Goal: Task Accomplishment & Management: Complete application form

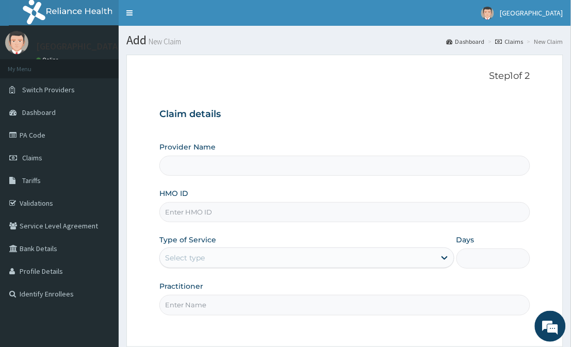
type input "[GEOGRAPHIC_DATA]"
click at [222, 215] on input "HMO ID" at bounding box center [344, 212] width 371 height 20
type input "WON/10001/A"
click at [246, 261] on div "Select type" at bounding box center [297, 258] width 275 height 17
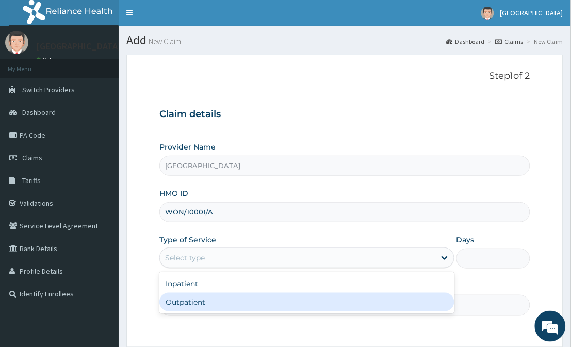
click at [237, 305] on div "Outpatient" at bounding box center [306, 302] width 295 height 19
type input "1"
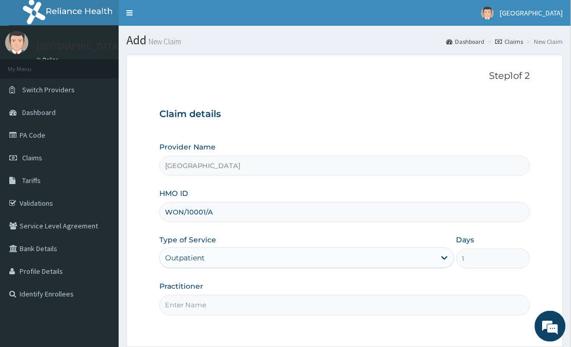
click at [237, 305] on input "Practitioner" at bounding box center [344, 305] width 371 height 20
type input "DR FAVOUR"
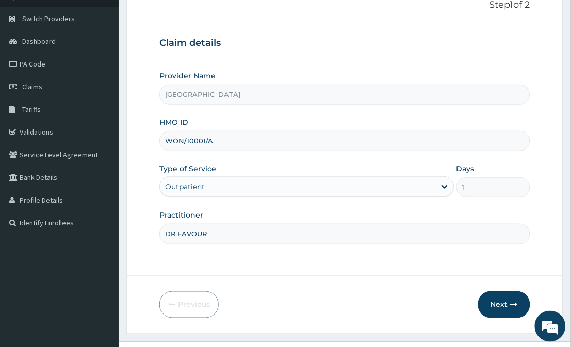
scroll to position [72, 0]
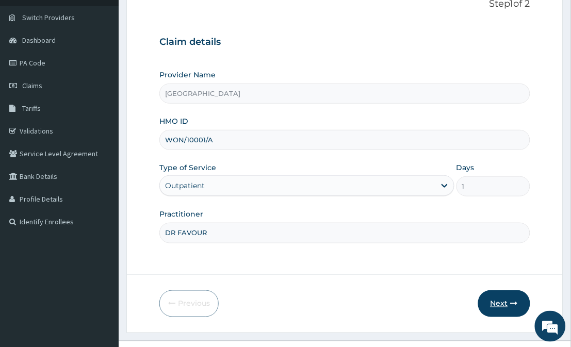
click at [508, 298] on button "Next" at bounding box center [504, 304] width 52 height 27
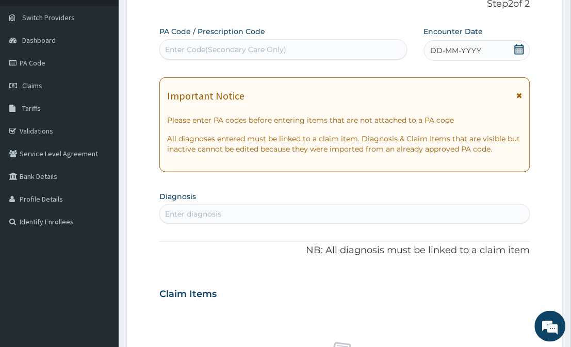
click at [518, 45] on icon at bounding box center [519, 49] width 9 height 10
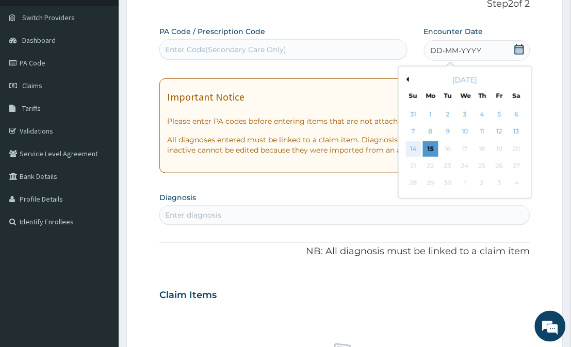
click at [418, 142] on div "14" at bounding box center [413, 148] width 15 height 15
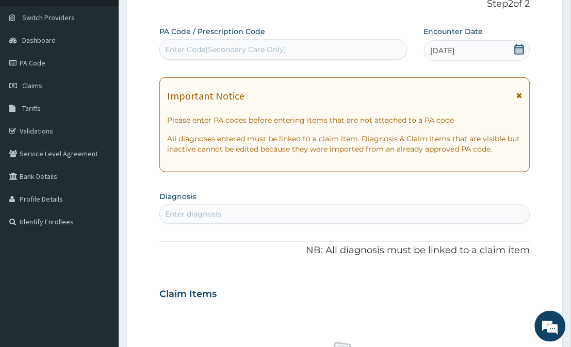
click at [397, 208] on div "Enter diagnosis" at bounding box center [345, 214] width 370 height 17
type input "MALARIA"
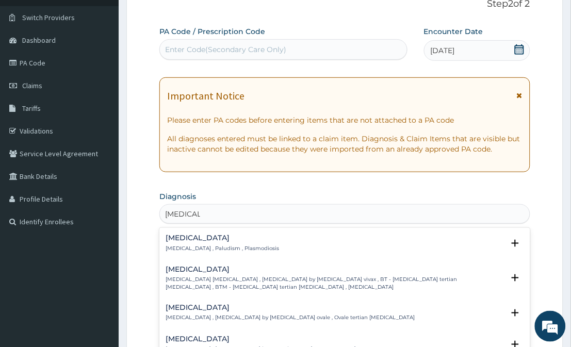
click at [247, 244] on div "Malaria Malaria , Paludism , Plasmodiosis" at bounding box center [223, 243] width 114 height 18
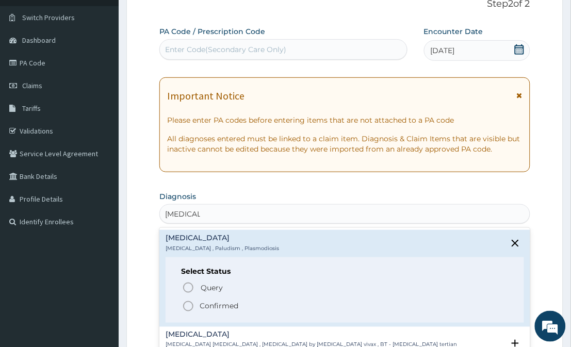
click at [247, 244] on div "Malaria Malaria , Paludism , Plasmodiosis" at bounding box center [223, 243] width 114 height 18
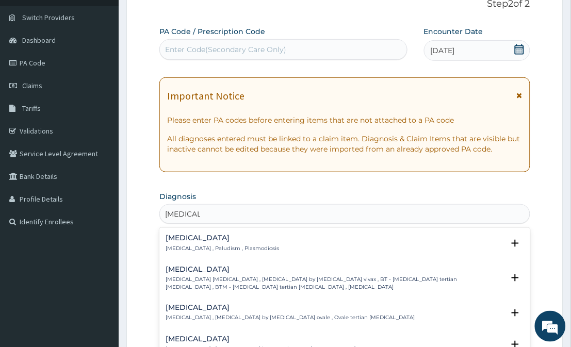
click at [196, 241] on h4 "Malaria" at bounding box center [223, 238] width 114 height 8
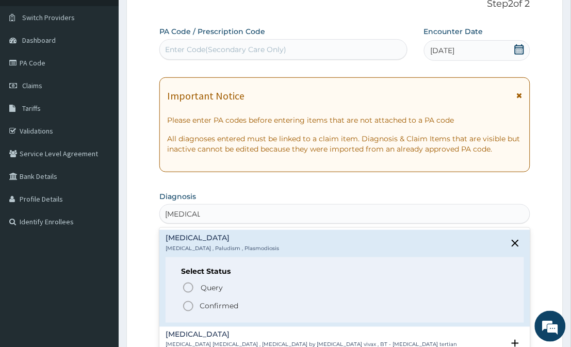
click at [187, 304] on icon "status option filled" at bounding box center [188, 306] width 12 height 12
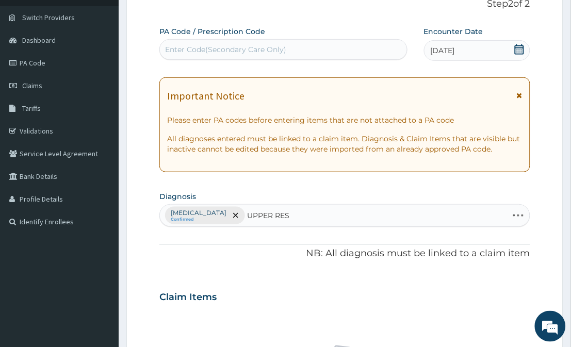
type input "UPPER RESP"
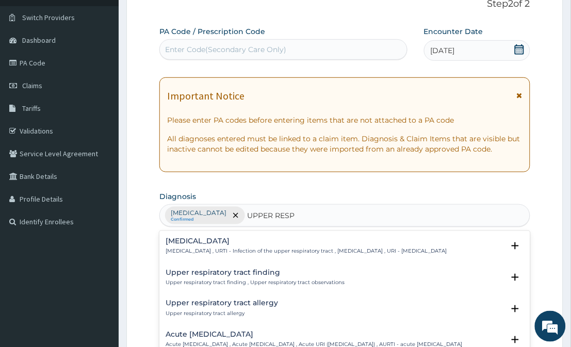
click at [251, 246] on div "Upper respiratory infection Upper respiratory infection , URTI - Infection of t…" at bounding box center [306, 246] width 281 height 18
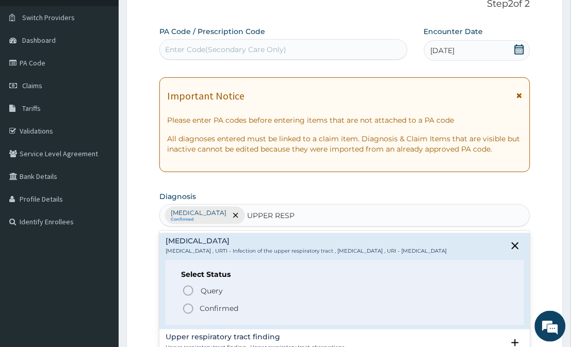
click at [188, 315] on icon "status option filled" at bounding box center [188, 309] width 12 height 12
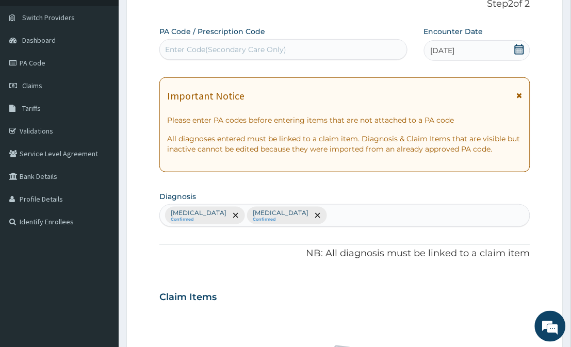
scroll to position [376, 0]
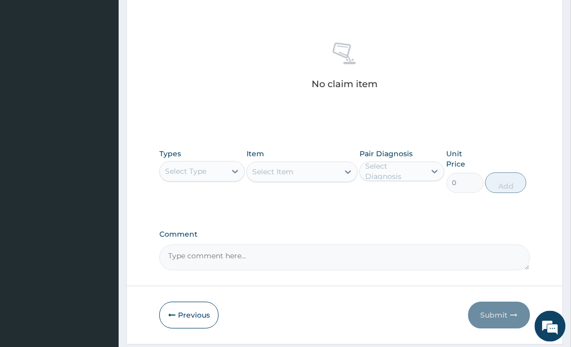
click at [215, 171] on div "Select Type" at bounding box center [193, 171] width 66 height 17
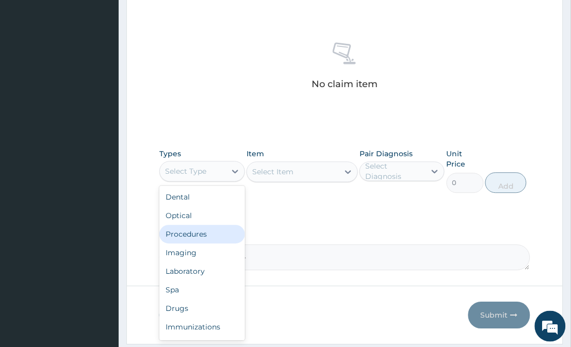
click at [202, 230] on div "Procedures" at bounding box center [201, 234] width 85 height 19
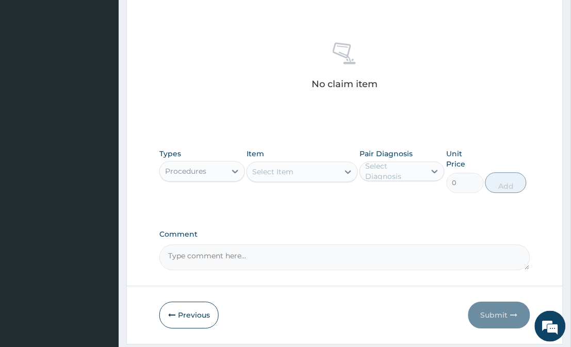
click at [344, 172] on icon at bounding box center [348, 172] width 10 height 10
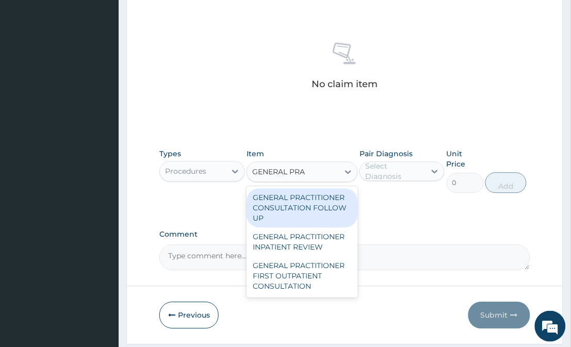
type input "GENERAL PRAC"
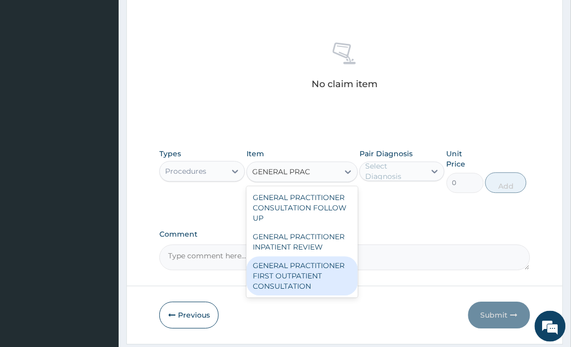
click at [322, 285] on div "GENERAL PRACTITIONER FIRST OUTPATIENT CONSULTATION" at bounding box center [302, 276] width 111 height 39
type input "3750"
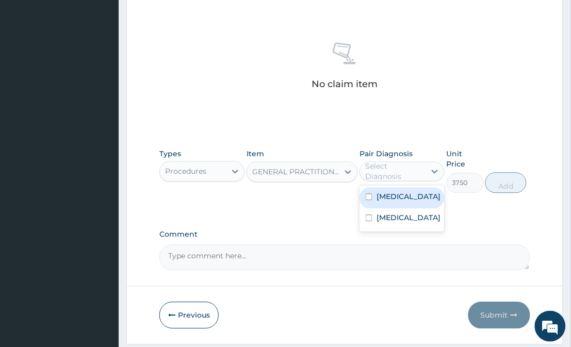
click at [404, 173] on div "Select Diagnosis" at bounding box center [394, 171] width 59 height 21
drag, startPoint x: 398, startPoint y: 217, endPoint x: 399, endPoint y: 203, distance: 13.9
click at [399, 203] on div "Malaria Upper respiratory infection" at bounding box center [402, 208] width 85 height 46
click at [399, 203] on div "Malaria" at bounding box center [402, 197] width 85 height 21
checkbox input "true"
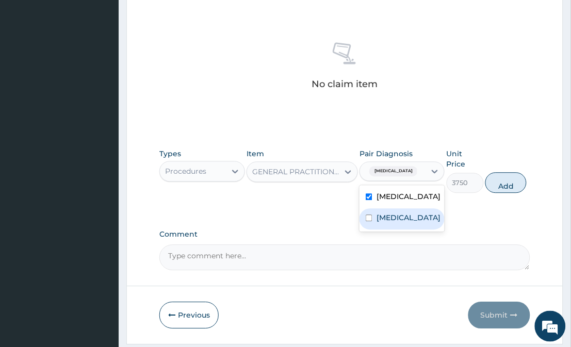
click at [401, 223] on label "Upper respiratory infection" at bounding box center [409, 218] width 64 height 10
checkbox input "true"
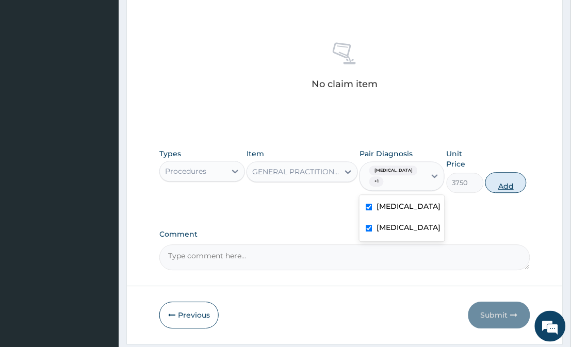
click at [517, 174] on button "Add" at bounding box center [506, 182] width 41 height 21
type input "0"
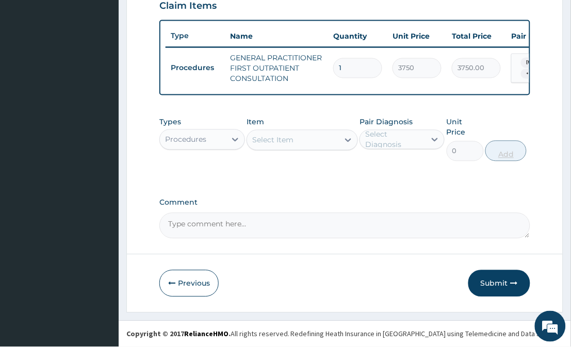
scroll to position [360, 0]
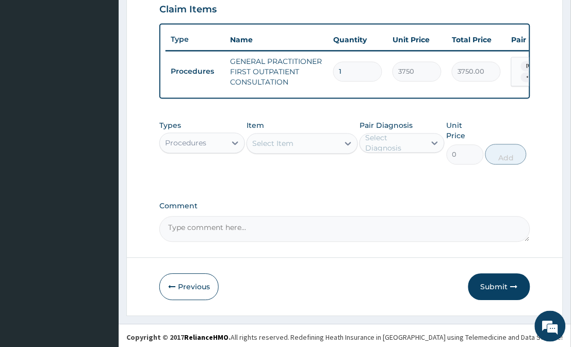
click at [209, 146] on div "Procedures" at bounding box center [193, 143] width 66 height 17
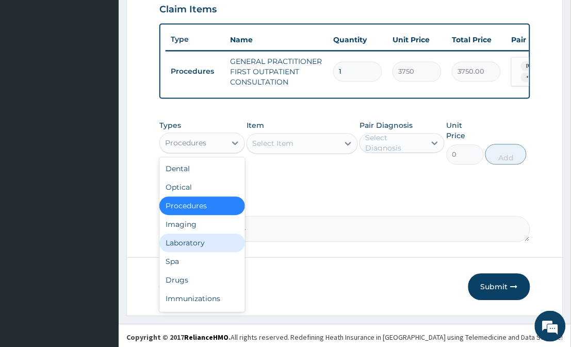
click at [195, 250] on div "Laboratory" at bounding box center [201, 243] width 85 height 19
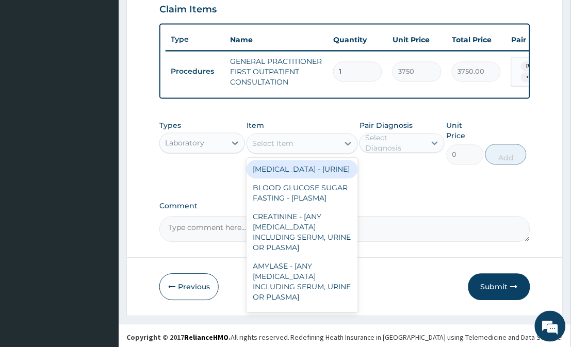
click at [343, 149] on icon at bounding box center [348, 144] width 10 height 10
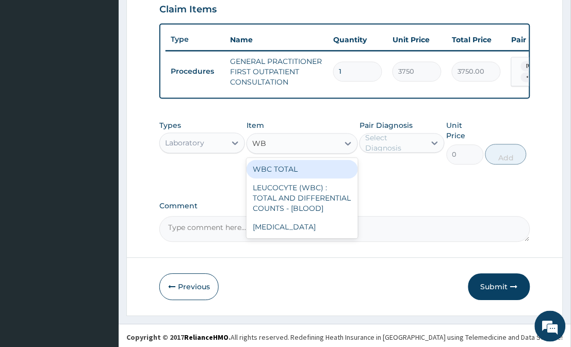
type input "WBC"
click at [297, 173] on div "WBC TOTAL" at bounding box center [302, 170] width 111 height 19
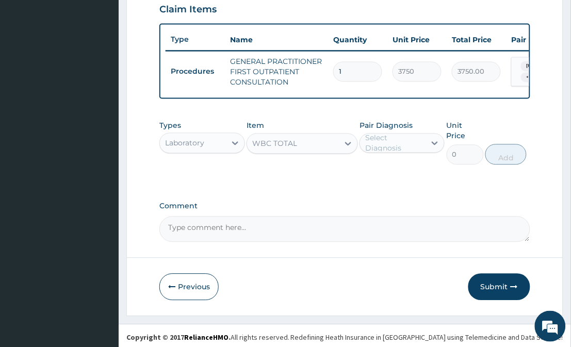
type input "3750"
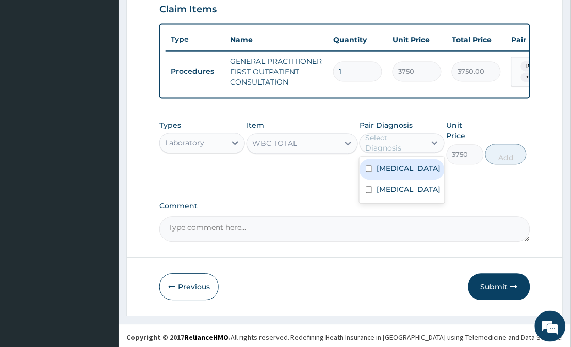
click at [388, 154] on div "Select Diagnosis" at bounding box center [394, 143] width 59 height 21
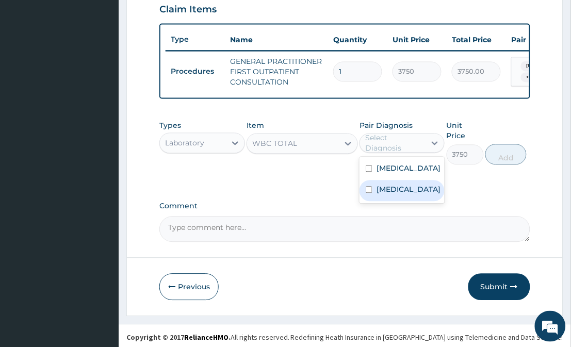
click at [388, 195] on label "Upper respiratory infection" at bounding box center [409, 190] width 64 height 10
checkbox input "true"
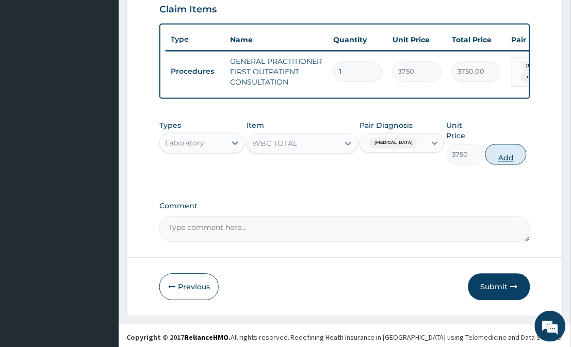
click at [502, 156] on button "Add" at bounding box center [506, 155] width 41 height 21
type input "0"
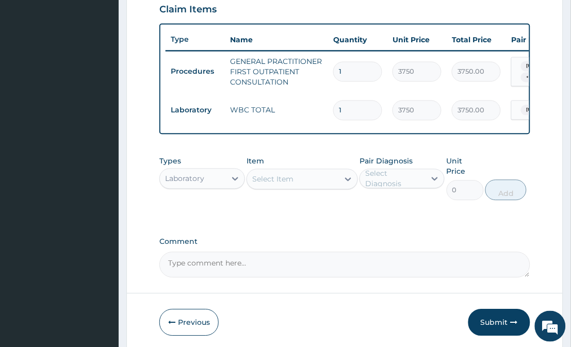
click at [279, 185] on div "Select Item" at bounding box center [272, 179] width 41 height 10
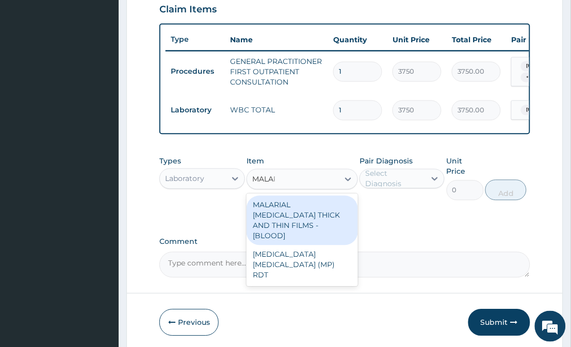
type input "MALARI"
click at [285, 224] on div "MALARIAL PARASITE THICK AND THIN FILMS - [BLOOD]" at bounding box center [302, 221] width 111 height 50
type input "2187.5"
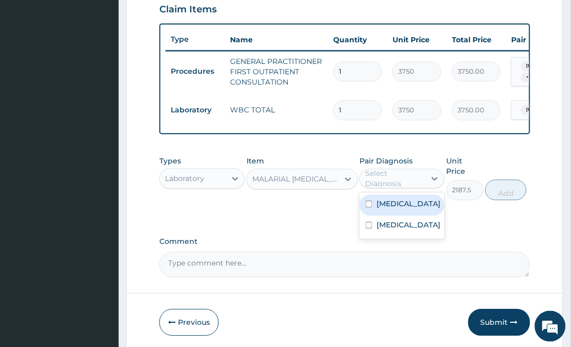
click at [373, 189] on div "Select Diagnosis" at bounding box center [394, 179] width 59 height 21
click at [374, 212] on div "Malaria" at bounding box center [402, 205] width 85 height 21
checkbox input "true"
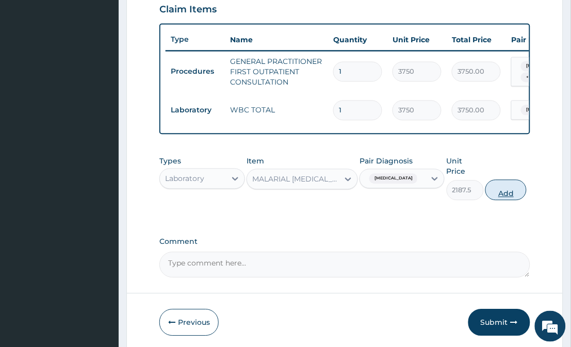
click at [498, 187] on button "Add" at bounding box center [506, 190] width 41 height 21
type input "0"
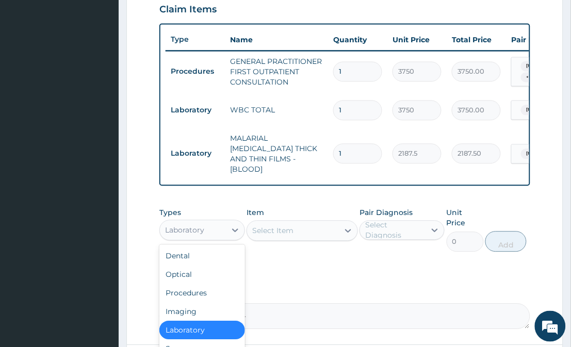
click at [210, 229] on div "Laboratory" at bounding box center [193, 230] width 66 height 17
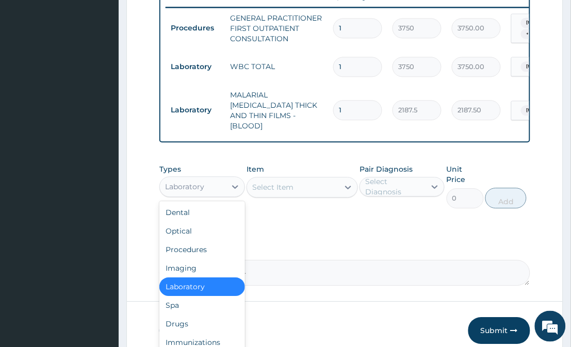
scroll to position [436, 0]
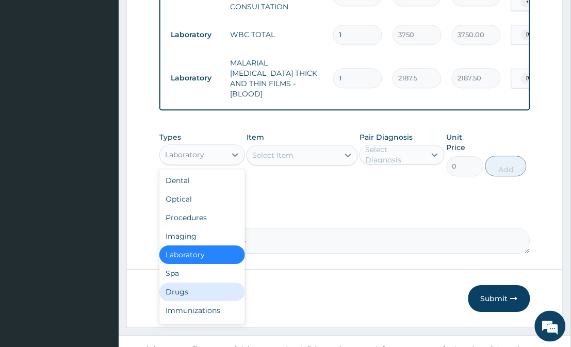
click at [213, 283] on div "Drugs" at bounding box center [201, 292] width 85 height 19
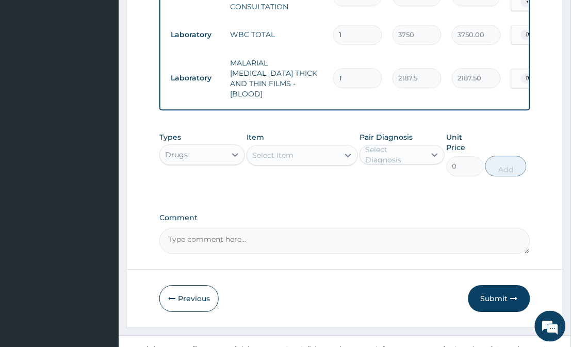
click at [293, 151] on div "Select Item" at bounding box center [272, 155] width 41 height 10
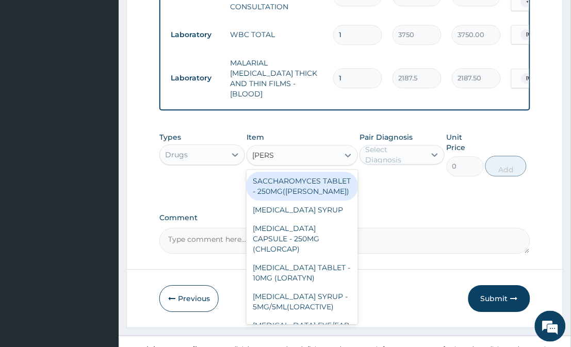
type input "LORAT"
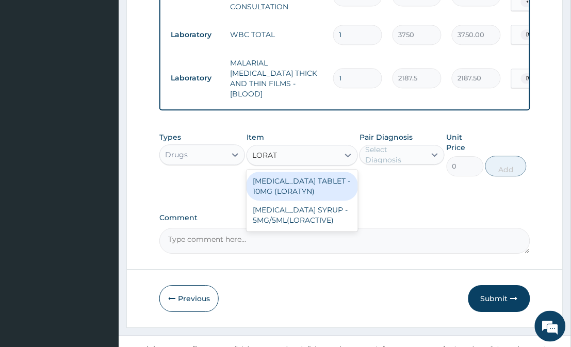
click at [297, 187] on div "LORATADINE TABLET - 10MG (LORATYN)" at bounding box center [302, 186] width 111 height 29
type input "98"
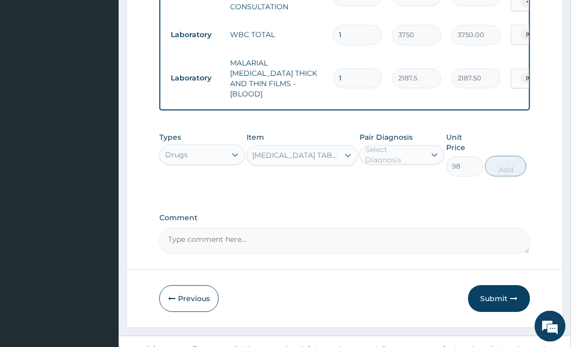
click at [413, 151] on div "Select Diagnosis" at bounding box center [394, 155] width 59 height 21
click at [414, 206] on label "Upper respiratory infection" at bounding box center [409, 201] width 64 height 10
checkbox input "true"
click at [504, 156] on button "Add" at bounding box center [506, 166] width 41 height 21
type input "0"
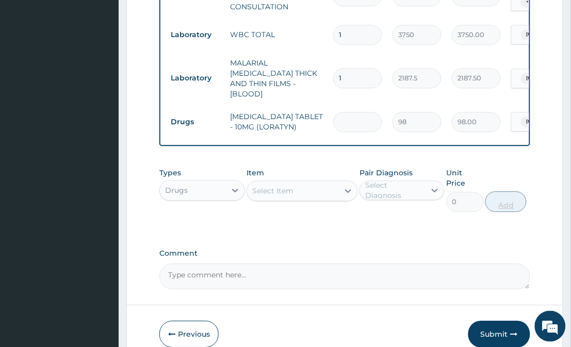
type input "0.00"
type input "5"
type input "490.00"
type input "5"
click at [338, 188] on div "Select Item" at bounding box center [292, 191] width 91 height 17
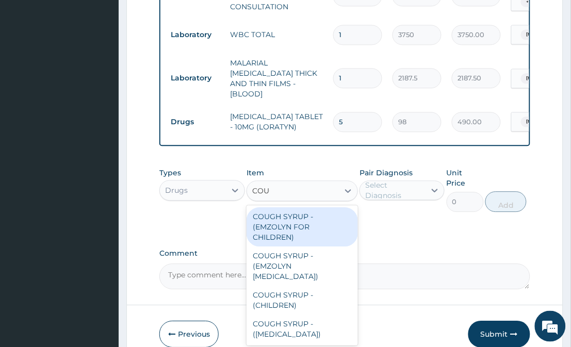
type input "COUGH"
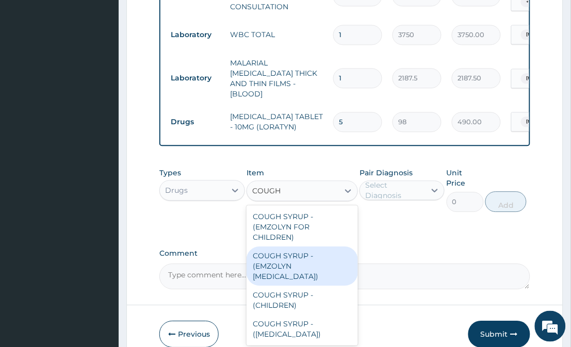
click at [302, 265] on div "COUGH SYRUP - (EMZOLYN EXPECTORANT)" at bounding box center [302, 266] width 111 height 39
type input "1120"
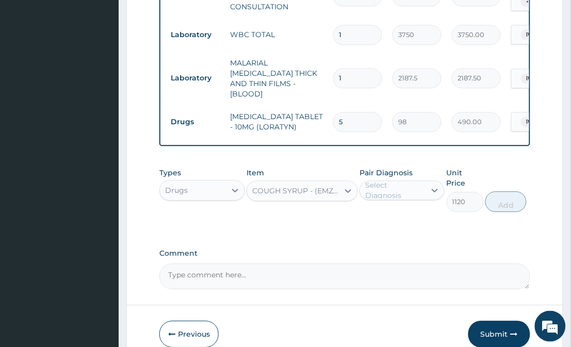
click at [392, 180] on div "Select Diagnosis" at bounding box center [394, 190] width 59 height 21
click at [404, 234] on label "Upper respiratory infection" at bounding box center [409, 237] width 64 height 10
checkbox input "true"
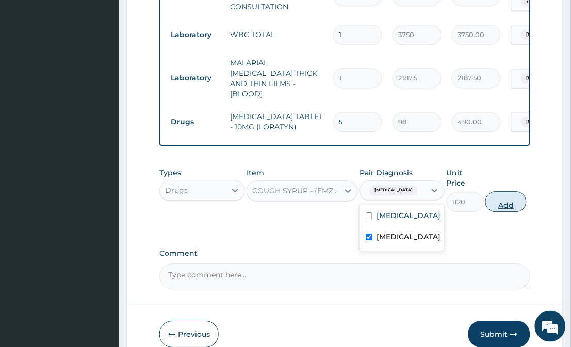
click at [507, 192] on button "Add" at bounding box center [506, 202] width 41 height 21
type input "0"
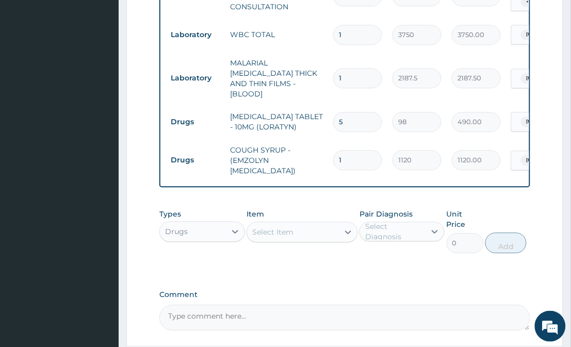
click at [308, 230] on div "Select Item" at bounding box center [292, 232] width 91 height 17
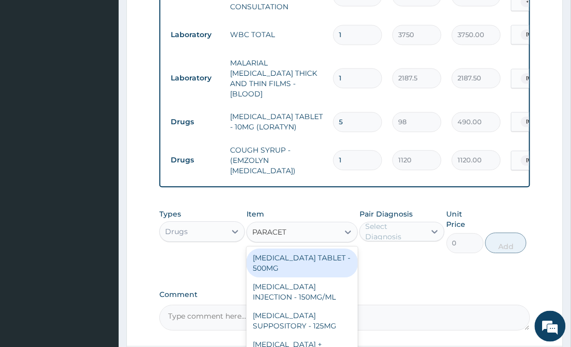
type input "PARACETA"
click at [306, 253] on div "PARACETAMOL TABLET - 500MG" at bounding box center [302, 263] width 111 height 29
type input "33.599999999999994"
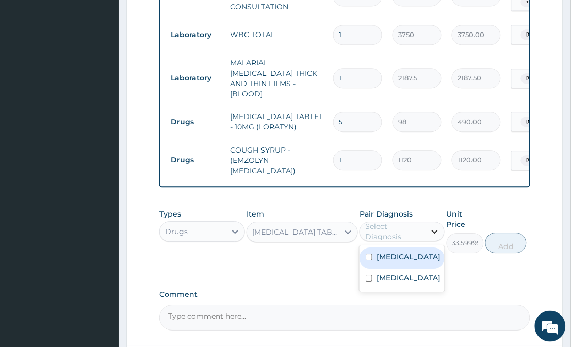
click at [426, 232] on div at bounding box center [435, 231] width 19 height 19
click at [420, 248] on div "Malaria" at bounding box center [402, 258] width 85 height 21
checkbox input "true"
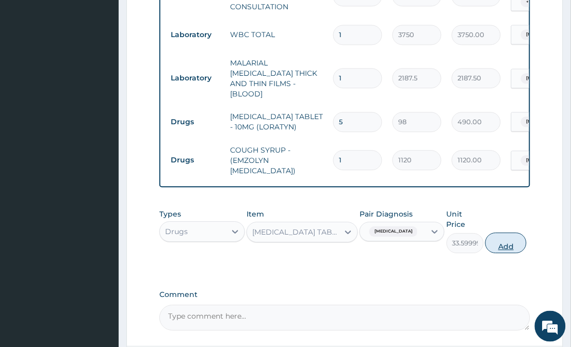
click at [500, 233] on button "Add" at bounding box center [506, 243] width 41 height 21
type input "0"
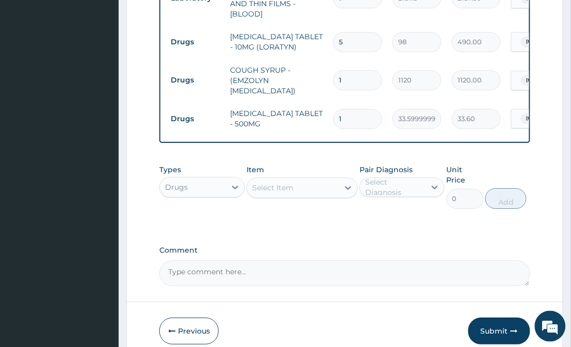
scroll to position [551, 0]
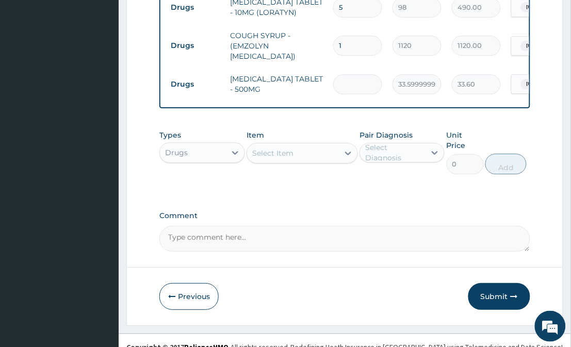
type input "0.00"
type input "3"
type input "100.80"
type input "30"
type input "1008.00"
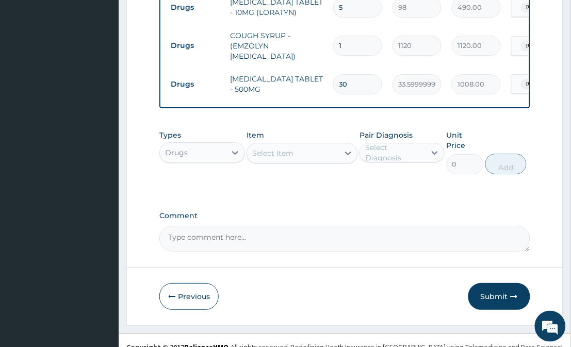
type input "30"
click at [294, 161] on div "Select Item" at bounding box center [302, 153] width 111 height 21
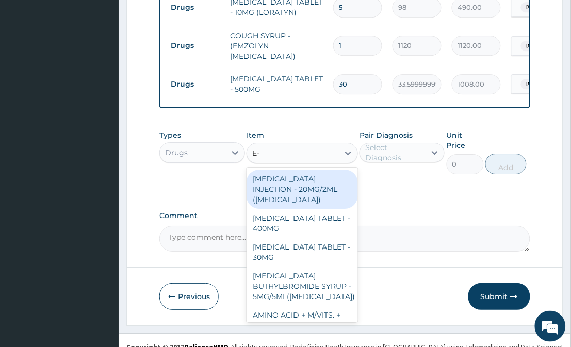
type input "E-M"
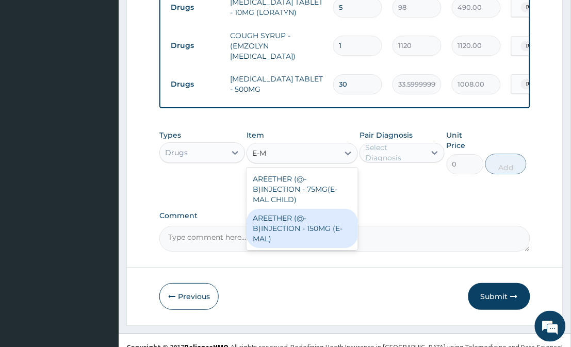
click at [298, 215] on div "AREETHER (@-B)INJECTION - 150MG (E-MAL)" at bounding box center [302, 228] width 111 height 39
type input "1680"
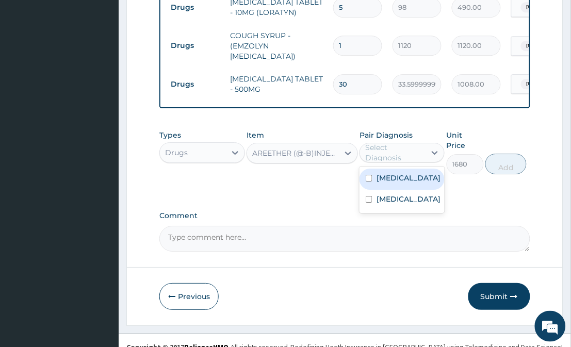
click at [401, 153] on div "Select Diagnosis" at bounding box center [394, 152] width 59 height 21
click at [401, 181] on label "Malaria" at bounding box center [409, 178] width 64 height 10
checkbox input "true"
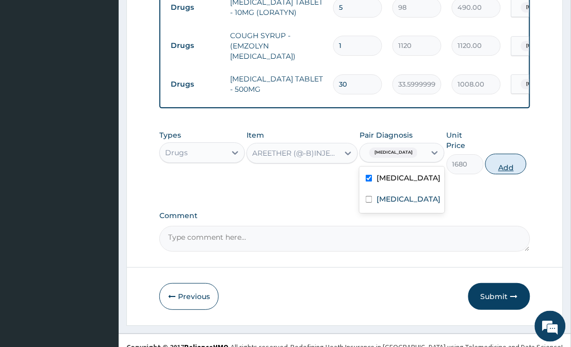
click at [498, 156] on button "Add" at bounding box center [506, 164] width 41 height 21
type input "0"
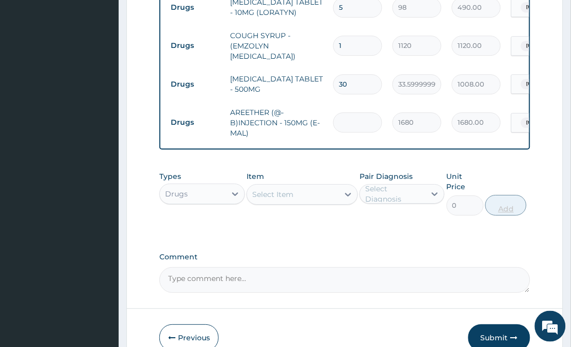
type input "0.00"
type input "3"
type input "5040.00"
type input "3"
click at [290, 192] on div "Select Item" at bounding box center [272, 194] width 41 height 10
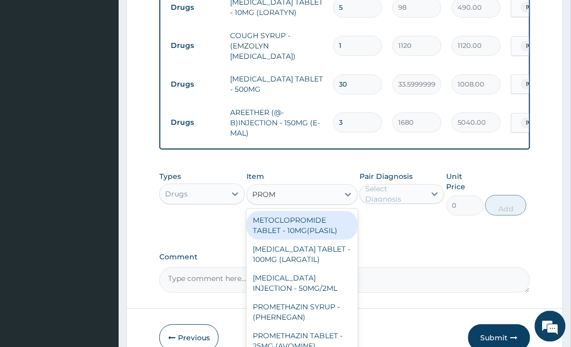
type input "PROME"
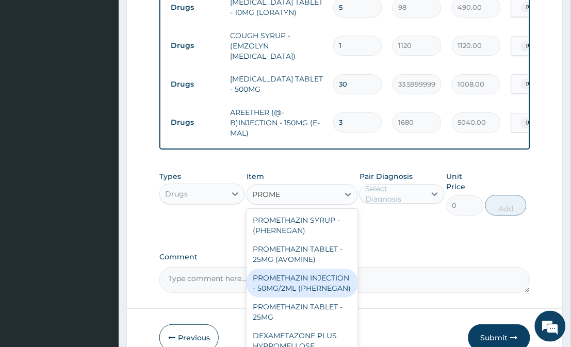
click at [307, 275] on div "PROMETHAZIN INJECTION - 50MG/2ML (PHERNEGAN)" at bounding box center [302, 283] width 111 height 29
type input "319.2"
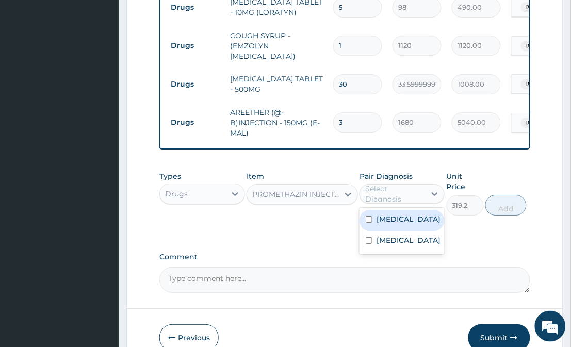
click at [390, 193] on div "Select Diagnosis" at bounding box center [394, 194] width 59 height 21
click at [391, 217] on label "Malaria" at bounding box center [409, 219] width 64 height 10
checkbox input "true"
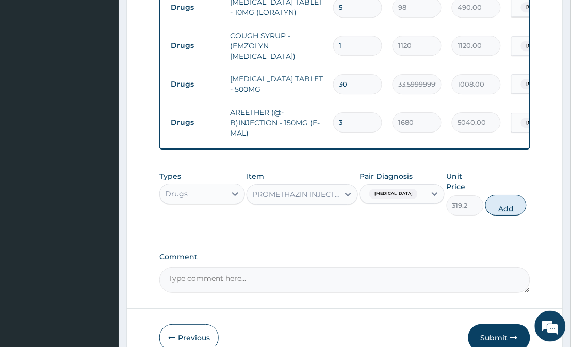
click at [509, 195] on button "Add" at bounding box center [506, 205] width 41 height 21
type input "0"
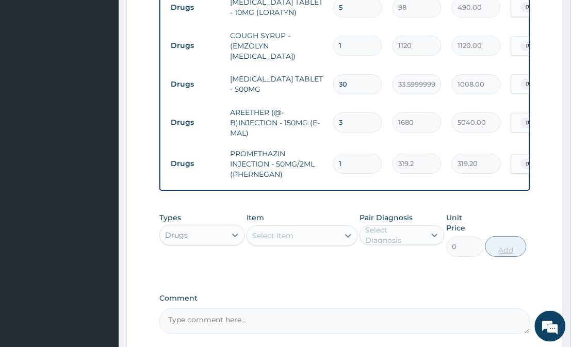
type input "0.00"
type input "3"
type input "957.60"
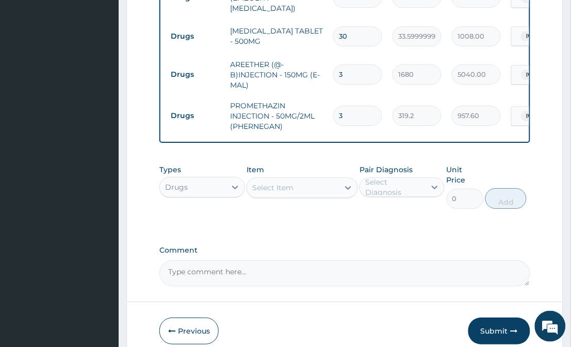
scroll to position [633, 0]
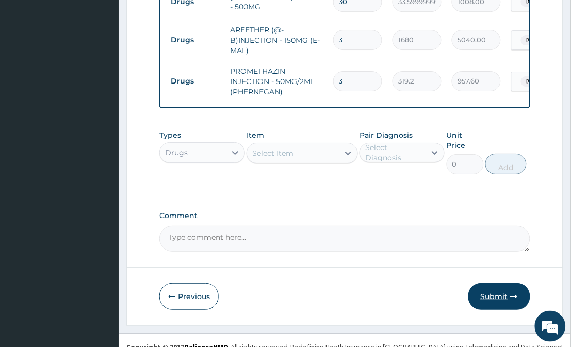
type input "3"
click at [486, 286] on button "Submit" at bounding box center [500, 296] width 62 height 27
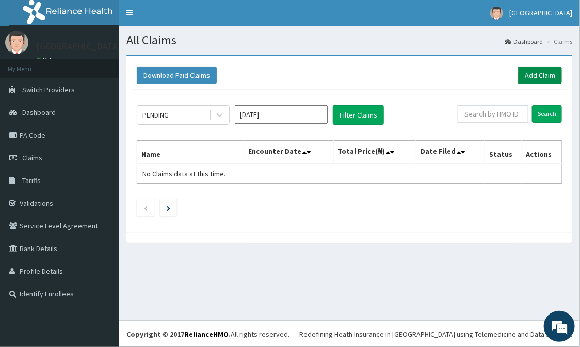
click at [543, 70] on link "Add Claim" at bounding box center [540, 76] width 44 height 18
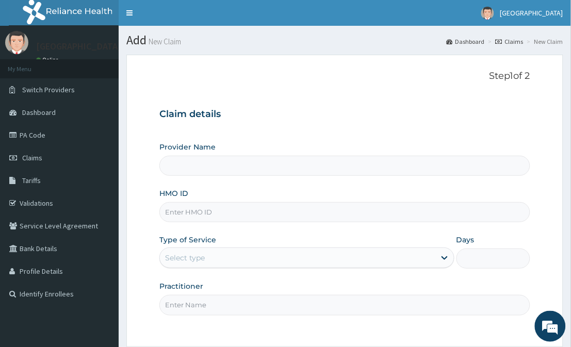
click at [362, 215] on input "HMO ID" at bounding box center [344, 212] width 371 height 20
type input "[GEOGRAPHIC_DATA]"
type input "EYS/10004/B"
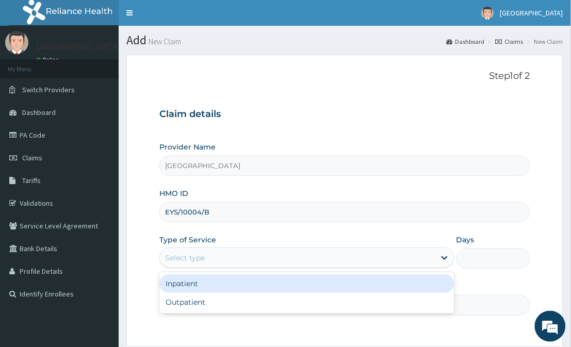
click at [264, 264] on div "Select type" at bounding box center [297, 258] width 275 height 17
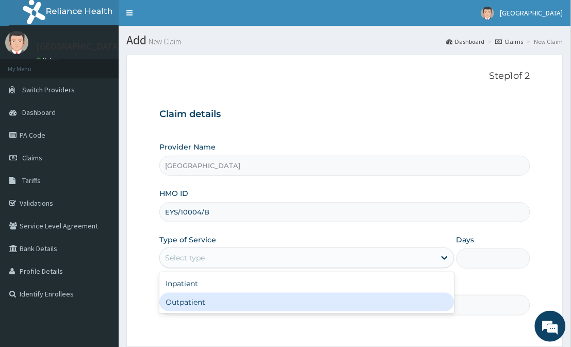
click at [263, 308] on div "Outpatient" at bounding box center [306, 302] width 295 height 19
type input "1"
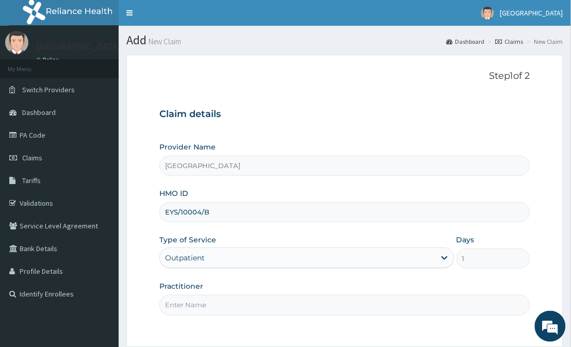
click at [263, 308] on input "Practitioner" at bounding box center [344, 305] width 371 height 20
type input "DR FAVOUR"
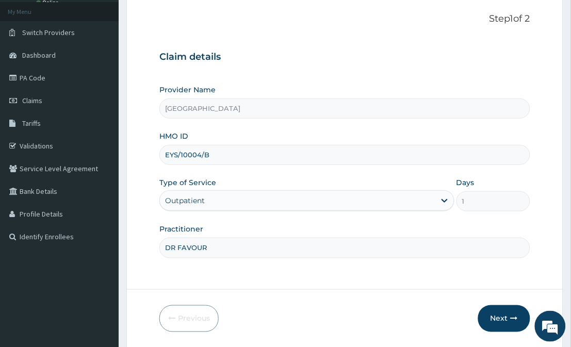
scroll to position [92, 0]
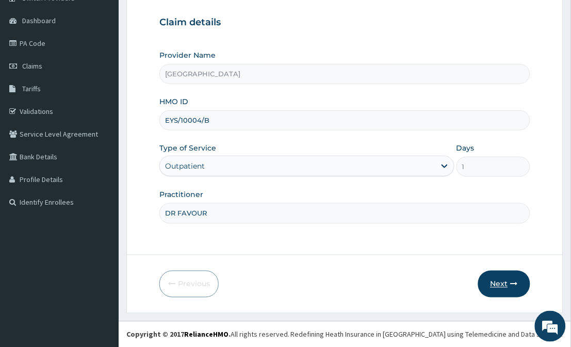
click at [508, 287] on button "Next" at bounding box center [504, 284] width 52 height 27
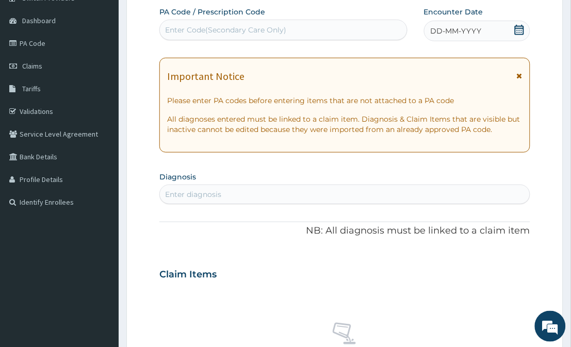
click at [519, 34] on icon at bounding box center [519, 30] width 9 height 10
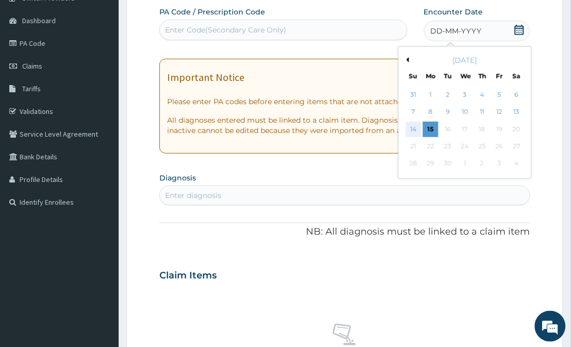
click at [410, 132] on div "14" at bounding box center [413, 129] width 15 height 15
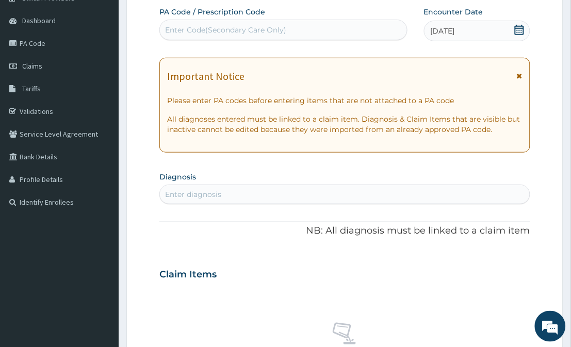
click at [408, 188] on div "Enter diagnosis" at bounding box center [345, 194] width 370 height 17
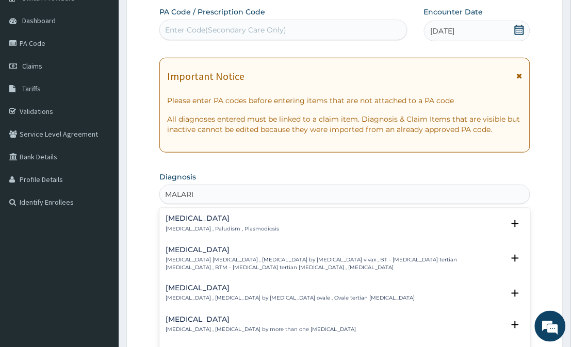
type input "MALARIA"
click at [248, 216] on h4 "[MEDICAL_DATA]" at bounding box center [223, 219] width 114 height 8
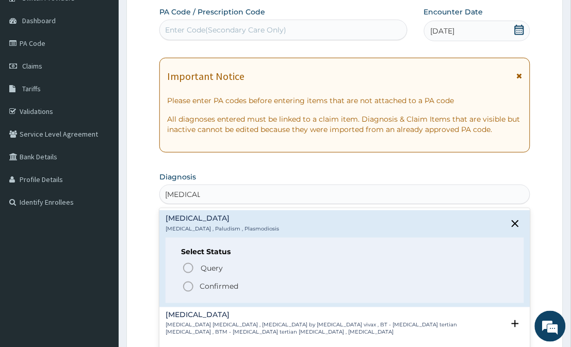
click at [189, 285] on icon "status option filled" at bounding box center [188, 287] width 12 height 12
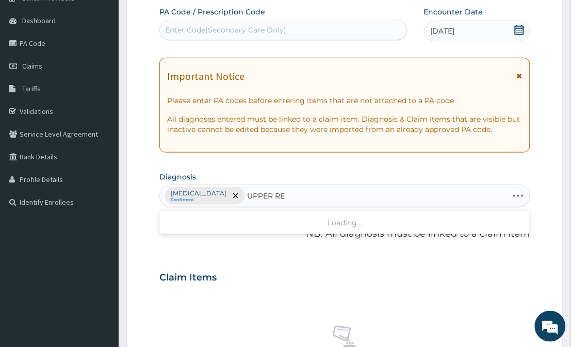
type input "UPPER RES"
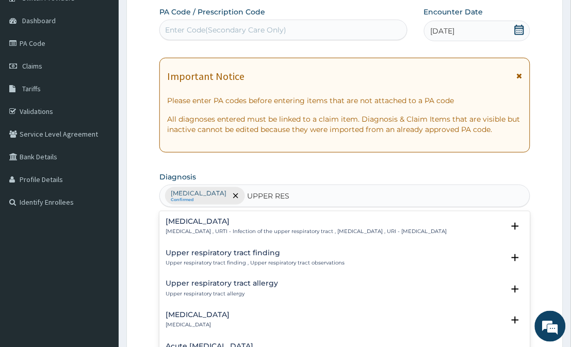
click at [237, 220] on h4 "[MEDICAL_DATA]" at bounding box center [306, 222] width 281 height 8
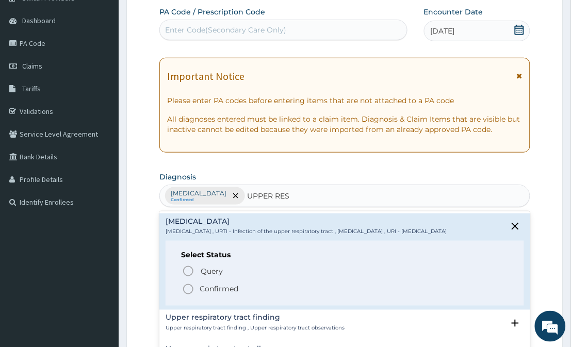
click at [189, 294] on icon "status option filled" at bounding box center [188, 289] width 12 height 12
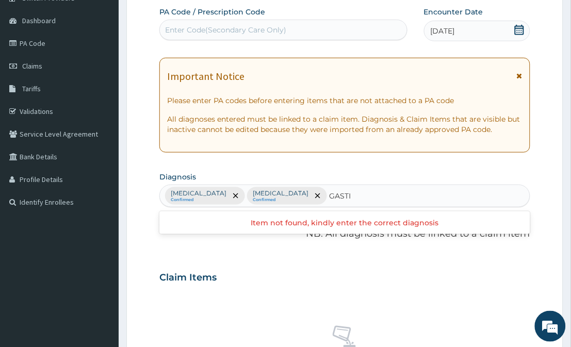
type input "GAST"
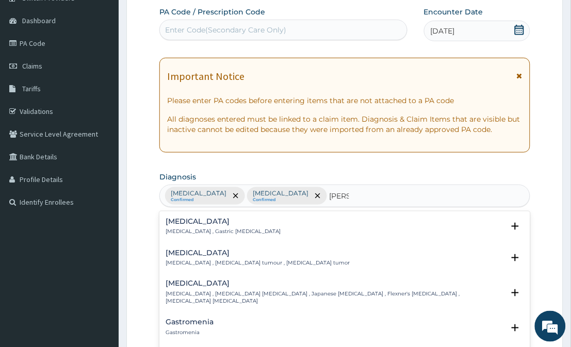
click at [212, 226] on div "Gastritis Gastritis , Gastric catarrh" at bounding box center [223, 227] width 115 height 18
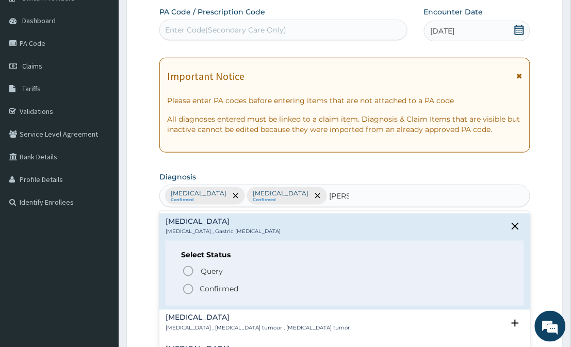
click at [186, 291] on icon "status option filled" at bounding box center [188, 289] width 12 height 12
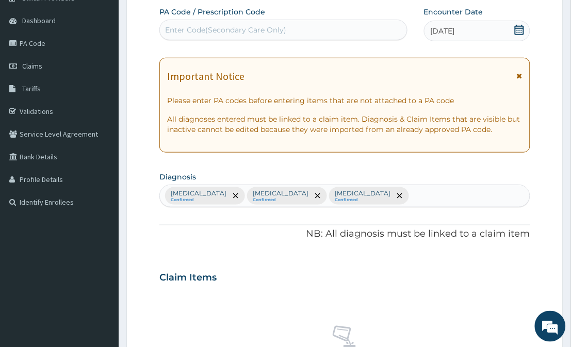
scroll to position [396, 0]
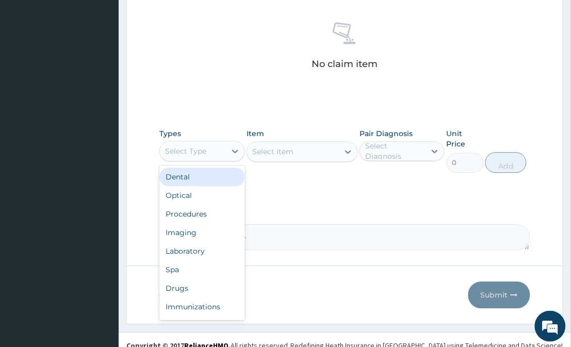
click at [222, 149] on div "Select Type" at bounding box center [193, 151] width 66 height 17
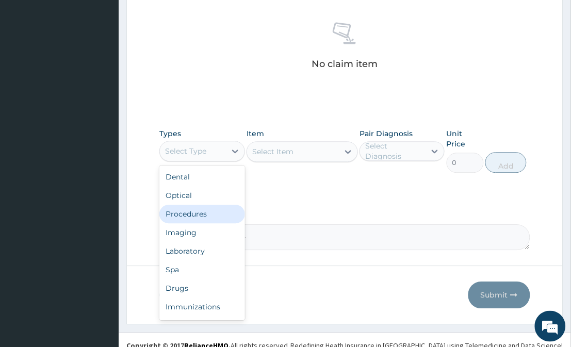
click at [219, 205] on div "Procedures" at bounding box center [201, 214] width 85 height 19
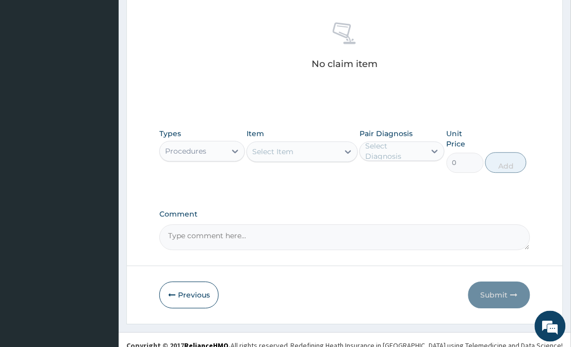
click at [341, 150] on div at bounding box center [348, 151] width 19 height 19
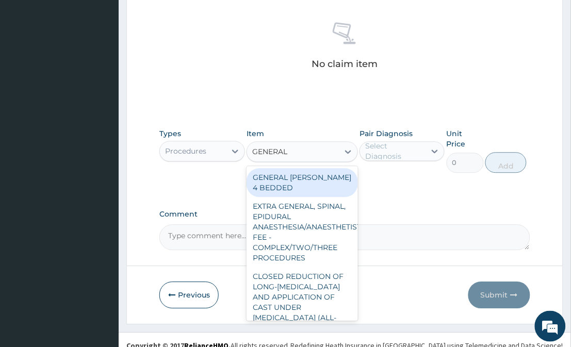
type input "GENERAL P"
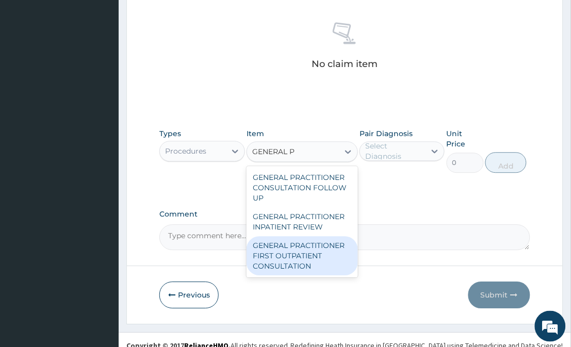
click at [316, 249] on div "GENERAL PRACTITIONER FIRST OUTPATIENT CONSULTATION" at bounding box center [302, 255] width 111 height 39
type input "3750"
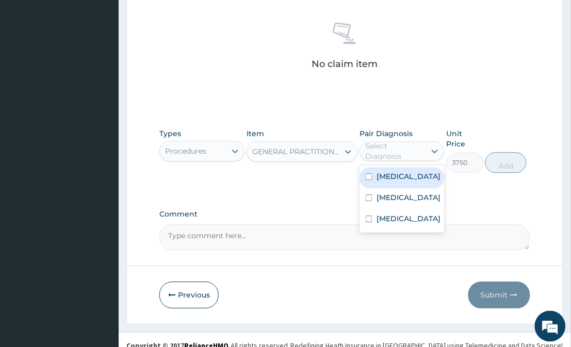
click at [404, 151] on div "Select Diagnosis" at bounding box center [394, 151] width 59 height 21
click at [402, 177] on label "Malaria" at bounding box center [409, 176] width 64 height 10
checkbox input "true"
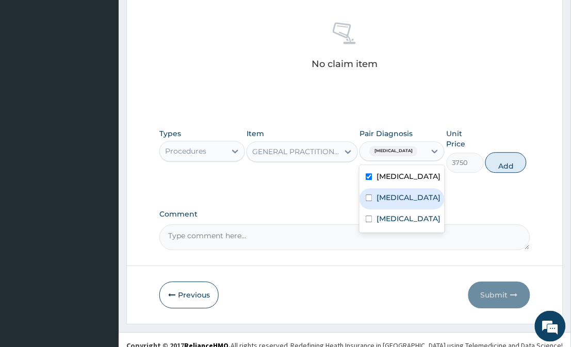
click at [395, 210] on div "Upper respiratory infection" at bounding box center [402, 198] width 85 height 21
checkbox input "true"
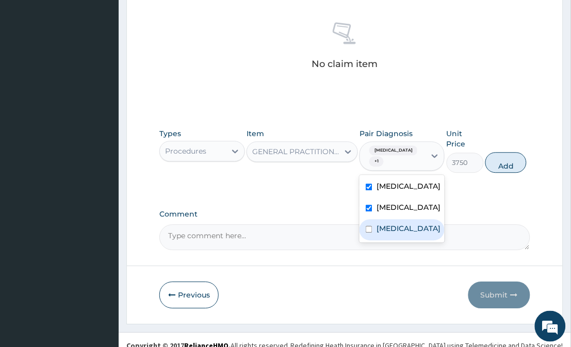
drag, startPoint x: 395, startPoint y: 225, endPoint x: 393, endPoint y: 247, distance: 21.7
click at [393, 243] on div "Malaria Upper respiratory infection Gastritis" at bounding box center [402, 209] width 85 height 68
click at [393, 241] on div "Gastritis" at bounding box center [402, 229] width 85 height 21
checkbox input "true"
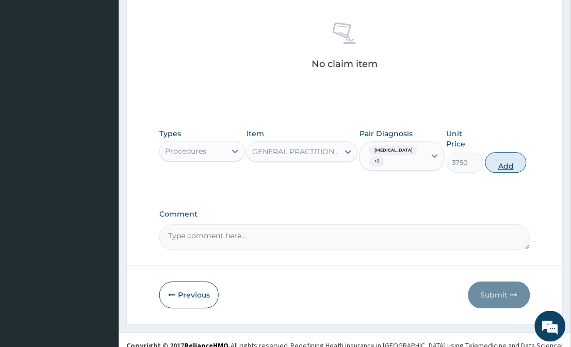
click at [511, 152] on button "Add" at bounding box center [506, 162] width 41 height 21
type input "0"
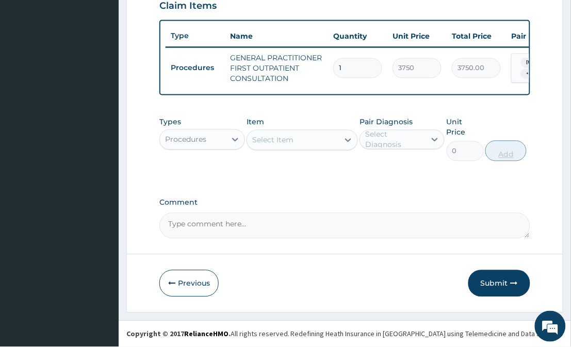
scroll to position [360, 0]
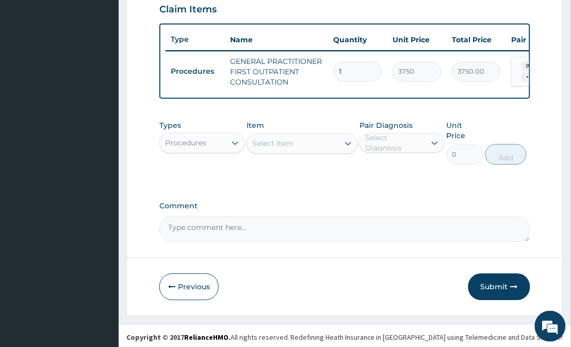
click at [215, 149] on div "Procedures" at bounding box center [193, 143] width 66 height 17
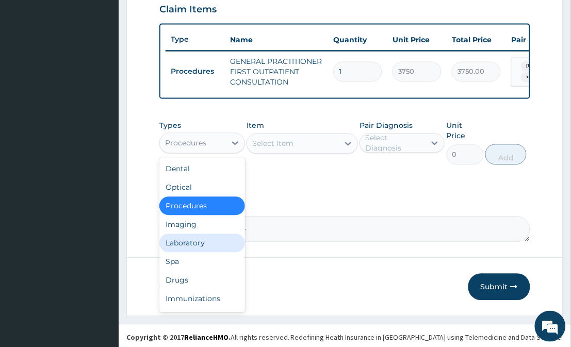
click at [200, 253] on div "Laboratory" at bounding box center [201, 243] width 85 height 19
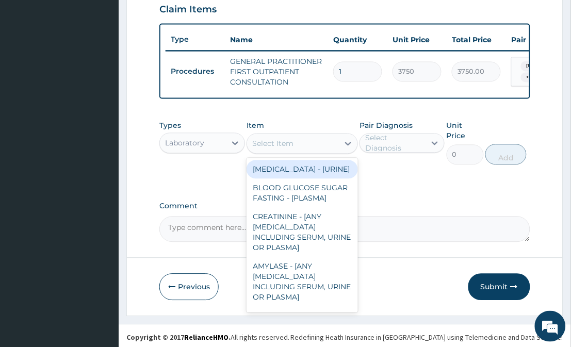
click at [346, 149] on icon at bounding box center [348, 144] width 10 height 10
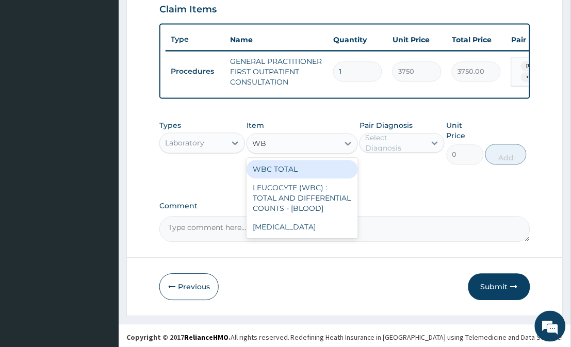
type input "WBC"
click at [318, 179] on div "WBC TOTAL" at bounding box center [302, 170] width 111 height 19
type input "3750"
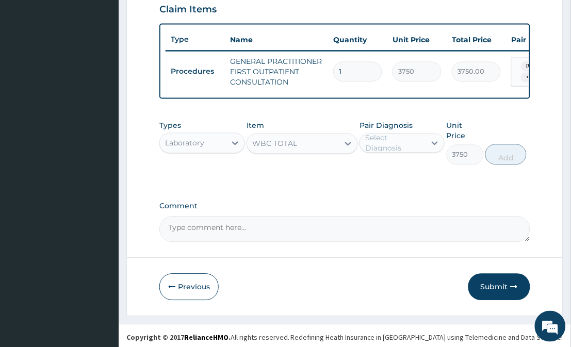
click at [408, 151] on div "Select Diagnosis" at bounding box center [394, 143] width 59 height 21
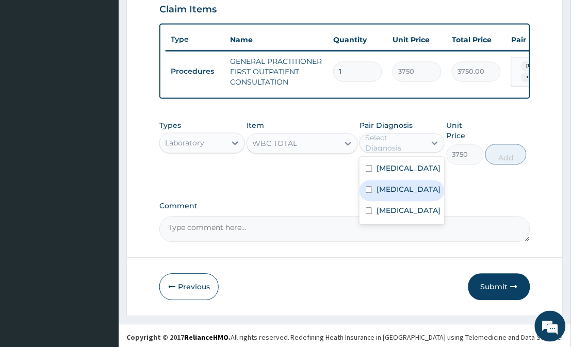
click at [406, 193] on label "Upper respiratory infection" at bounding box center [409, 190] width 64 height 10
checkbox input "true"
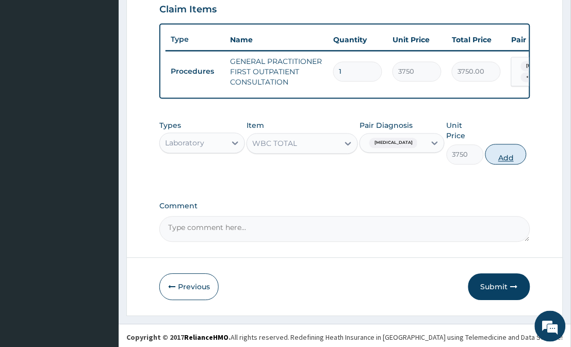
click at [509, 151] on button "Add" at bounding box center [506, 155] width 41 height 21
type input "0"
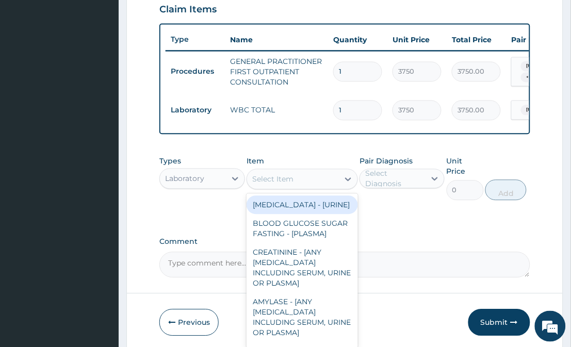
click at [325, 190] on div "Select Item" at bounding box center [302, 179] width 111 height 21
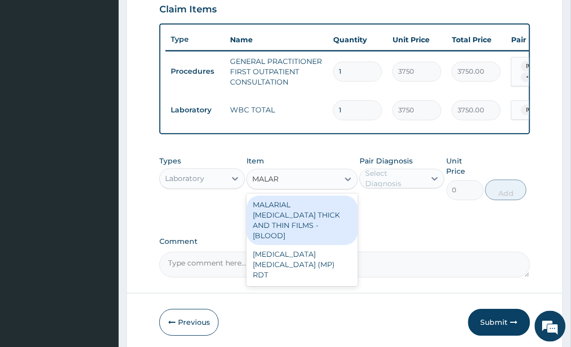
type input "MALARI"
click at [311, 222] on div "MALARIAL PARASITE THICK AND THIN FILMS - [BLOOD]" at bounding box center [302, 221] width 111 height 50
type input "2187.5"
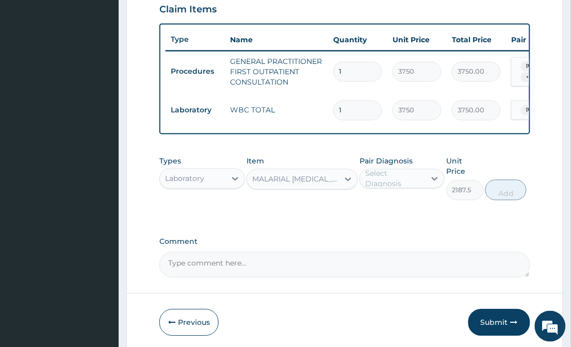
click at [394, 182] on div "Select Diagnosis" at bounding box center [394, 179] width 59 height 21
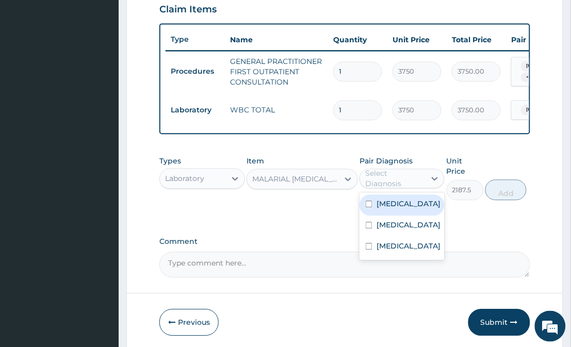
click at [396, 216] on div "Malaria" at bounding box center [402, 205] width 85 height 21
checkbox input "true"
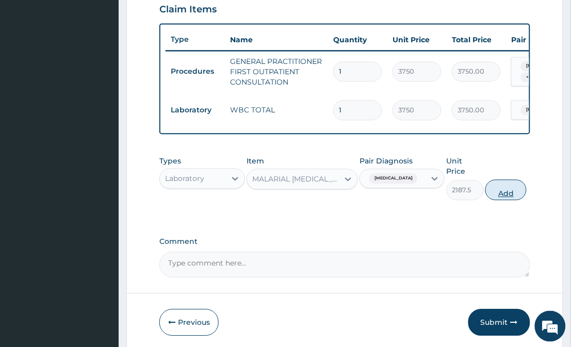
click at [506, 191] on button "Add" at bounding box center [506, 190] width 41 height 21
type input "0"
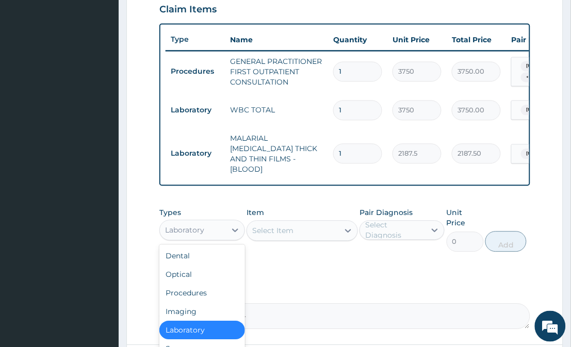
click at [192, 226] on div "Laboratory" at bounding box center [184, 231] width 39 height 10
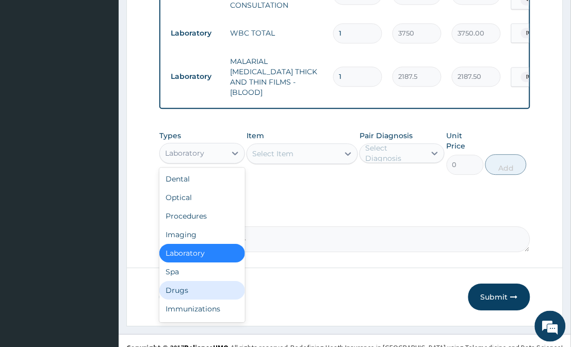
click at [200, 291] on div "Drugs" at bounding box center [201, 290] width 85 height 19
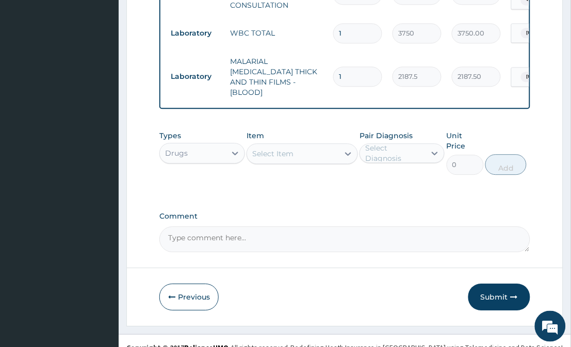
click at [334, 151] on div "Select Item" at bounding box center [292, 154] width 91 height 17
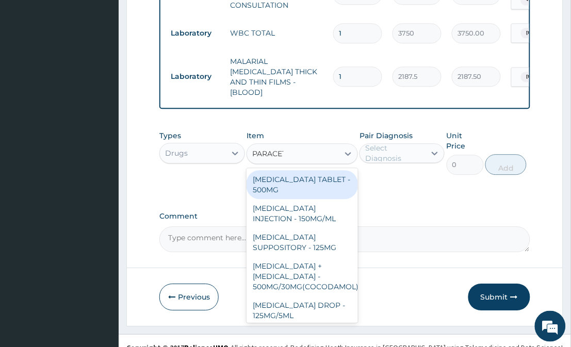
type input "PARACETA"
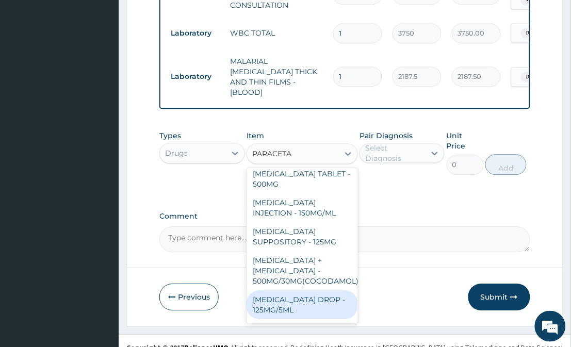
scroll to position [0, 0]
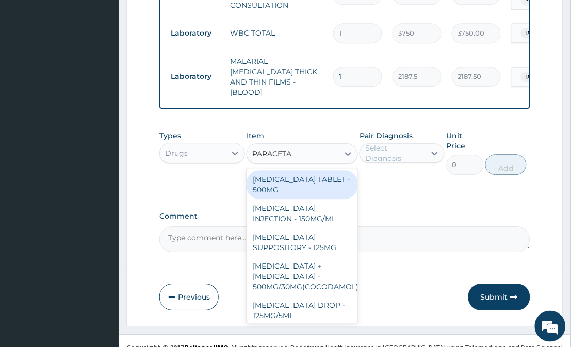
click at [321, 176] on div "PARACETAMOL TABLET - 500MG" at bounding box center [302, 184] width 111 height 29
type input "33.599999999999994"
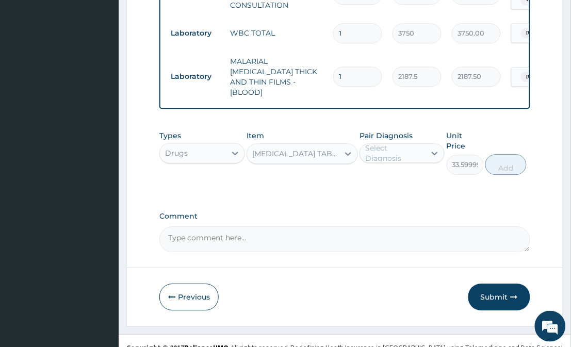
click at [372, 154] on div "Select Diagnosis" at bounding box center [394, 153] width 59 height 21
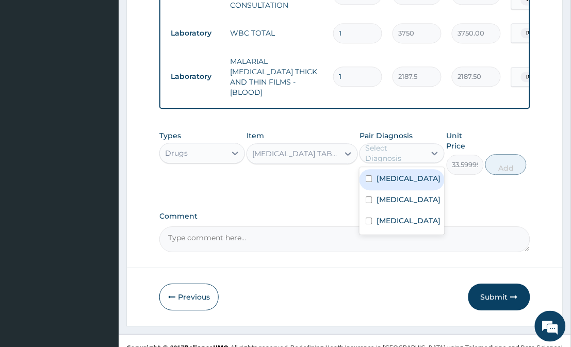
click at [374, 174] on div "Malaria" at bounding box center [402, 179] width 85 height 21
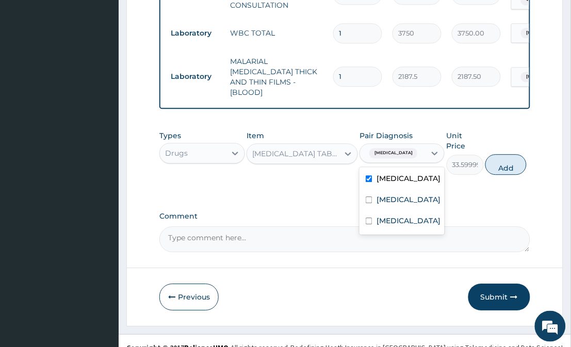
checkbox input "true"
click at [497, 154] on button "Add" at bounding box center [506, 164] width 41 height 21
type input "0"
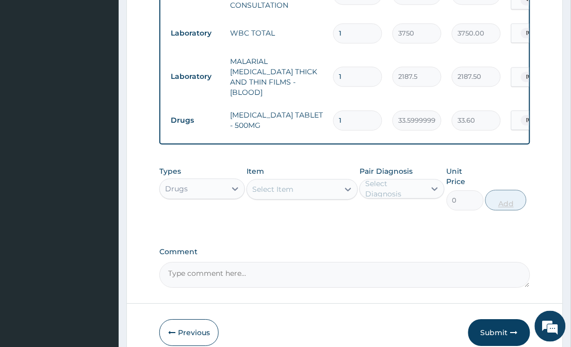
type input "0.00"
type input "3"
type input "100.80"
type input "30"
type input "1008.00"
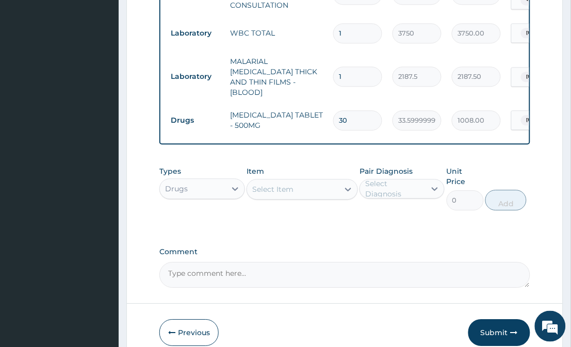
type input "30"
click at [322, 184] on div "Select Item" at bounding box center [292, 189] width 91 height 17
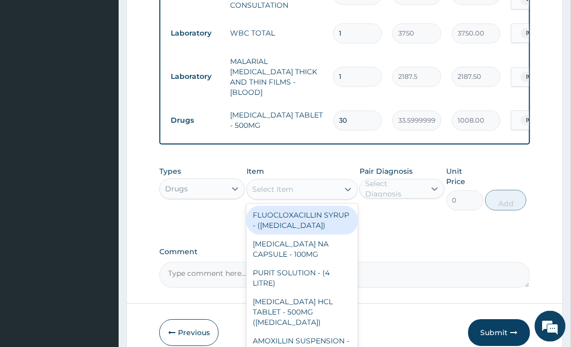
type input "A"
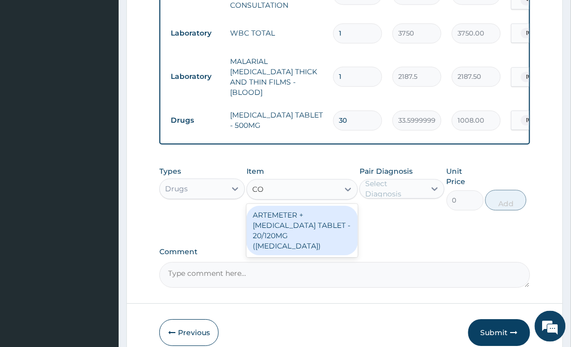
type input "C"
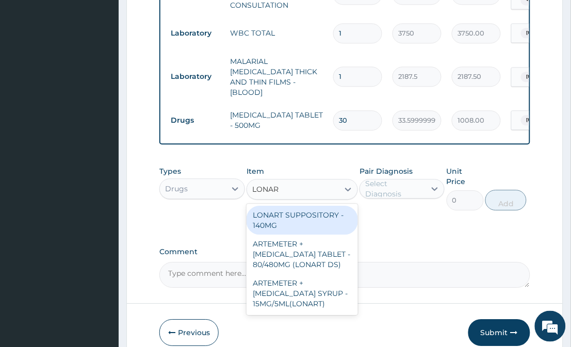
type input "LONART"
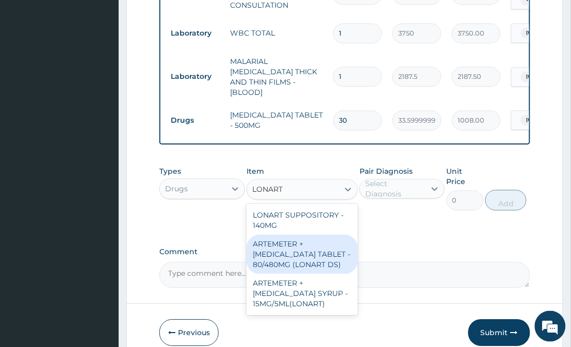
click at [315, 250] on div "ARTEMETER + LUMEFANTRINE TABLET - 80/480MG (LONART DS)" at bounding box center [302, 254] width 111 height 39
type input "588"
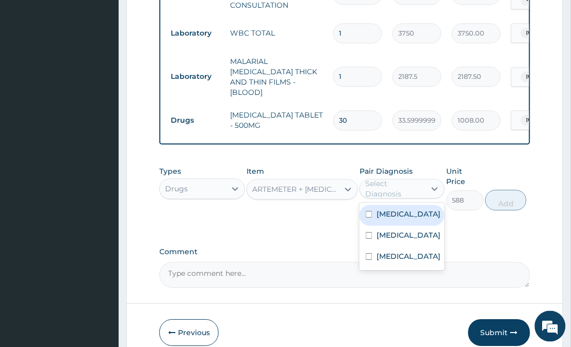
click at [404, 185] on div "Select Diagnosis" at bounding box center [394, 189] width 59 height 21
click at [389, 215] on label "Malaria" at bounding box center [409, 214] width 64 height 10
checkbox input "true"
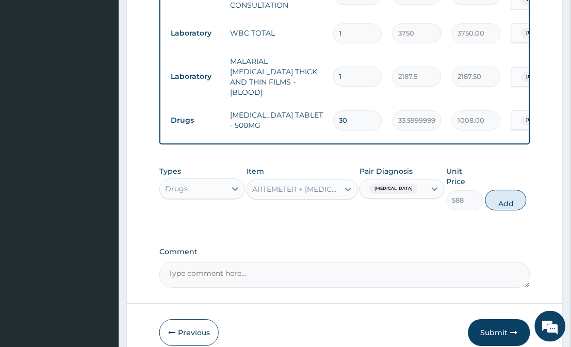
click at [492, 197] on div "Types Drugs Item ARTEMETER + LUMEFANTRINE TABLET - 80/480MG (LONART DS) Pair Di…" at bounding box center [344, 188] width 371 height 55
click at [498, 192] on button "Add" at bounding box center [506, 200] width 41 height 21
type input "0"
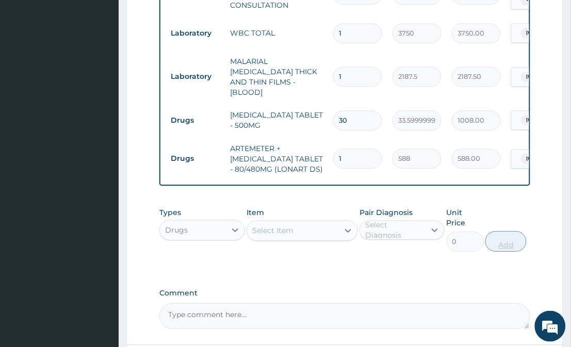
type input "0.00"
type input "6"
type input "3528.00"
type input "6"
click at [310, 226] on div "Select Item" at bounding box center [292, 230] width 91 height 17
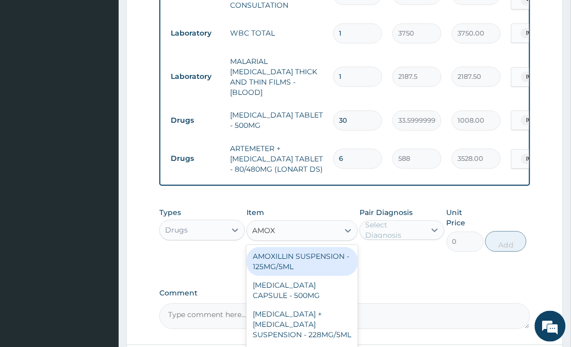
type input "AMOXI"
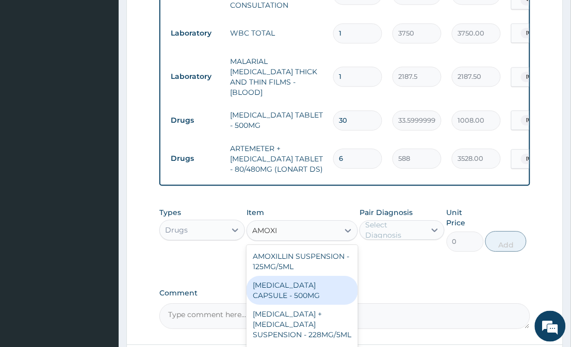
click at [304, 299] on div "AMOXICILLIN CAPSULE - 500MG" at bounding box center [302, 290] width 111 height 29
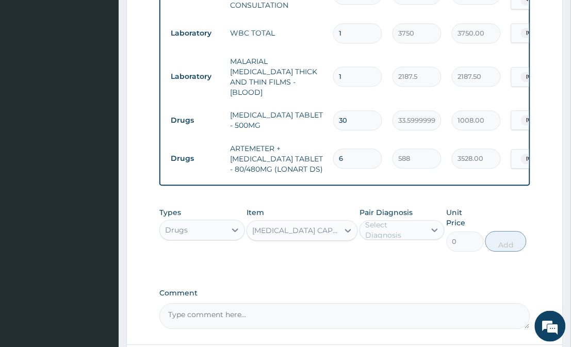
type input "112"
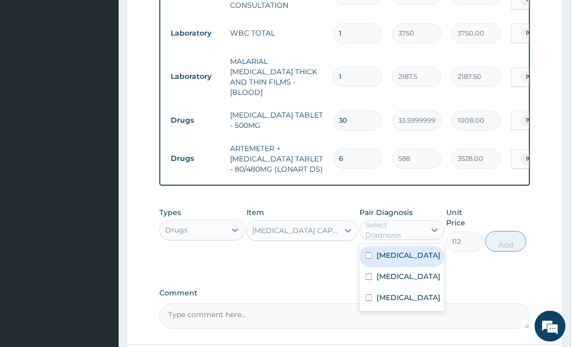
click at [406, 220] on div "Select Diagnosis" at bounding box center [394, 230] width 59 height 21
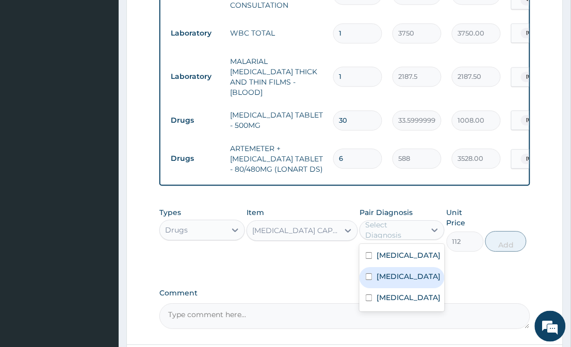
click at [390, 282] on label "Upper respiratory infection" at bounding box center [409, 277] width 64 height 10
checkbox input "true"
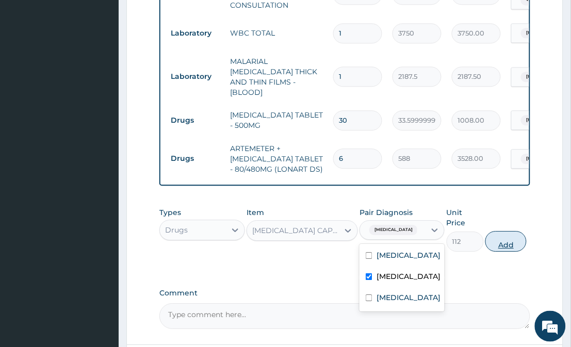
click at [492, 231] on button "Add" at bounding box center [506, 241] width 41 height 21
type input "0"
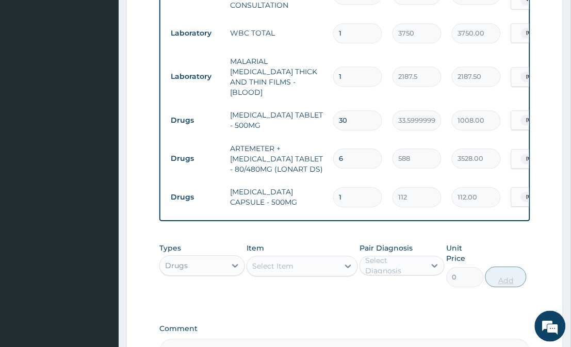
type input "15"
type input "1680.00"
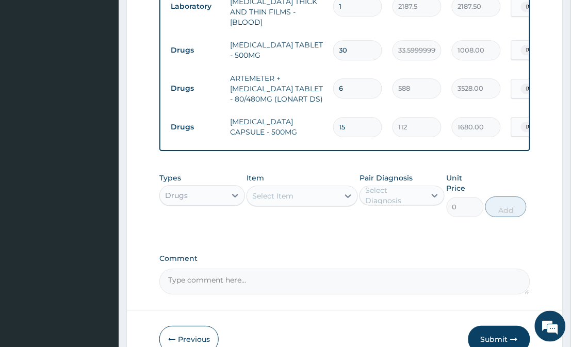
scroll to position [551, 0]
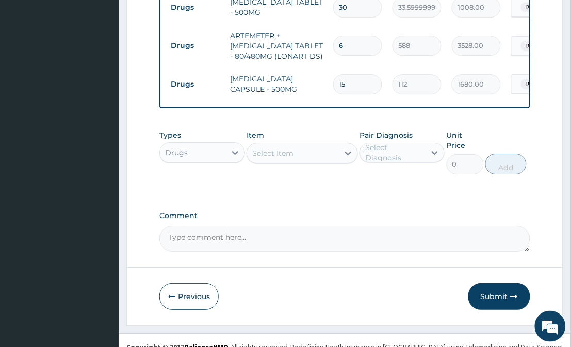
type input "15"
click at [266, 152] on div "Select Item" at bounding box center [272, 153] width 41 height 10
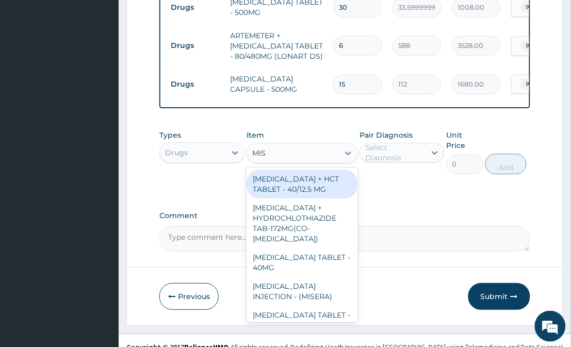
type input "MIST"
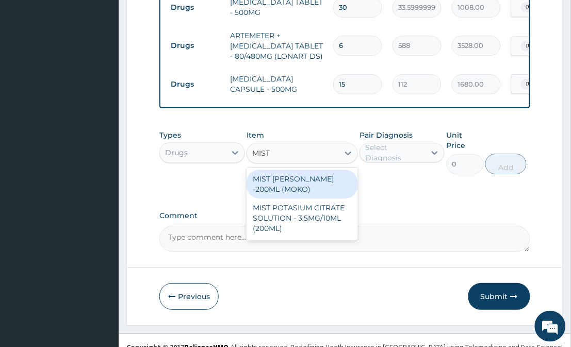
click at [294, 178] on div "MIST KAOLIN SYRUP -200ML (MOKO)" at bounding box center [302, 184] width 111 height 29
type input "308"
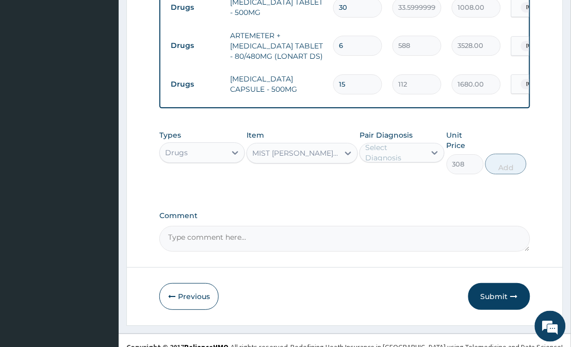
click at [396, 147] on div "Select Diagnosis" at bounding box center [394, 152] width 59 height 21
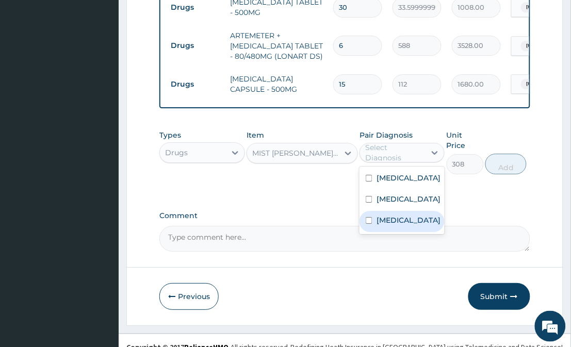
click at [394, 232] on div "Gastritis" at bounding box center [402, 221] width 85 height 21
checkbox input "true"
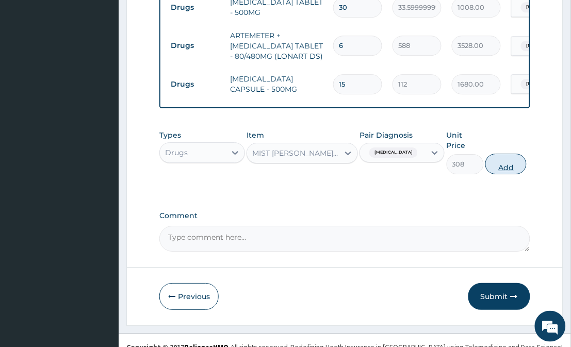
click at [506, 154] on button "Add" at bounding box center [506, 164] width 41 height 21
type input "0"
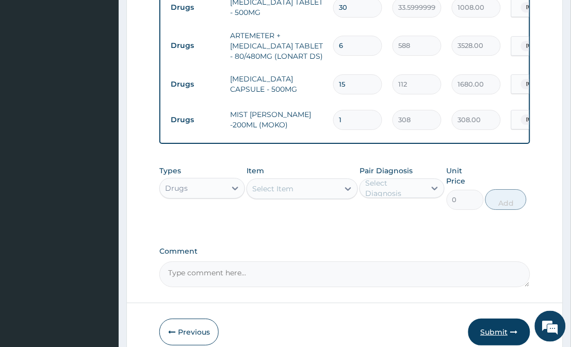
click at [503, 319] on button "Submit" at bounding box center [500, 332] width 62 height 27
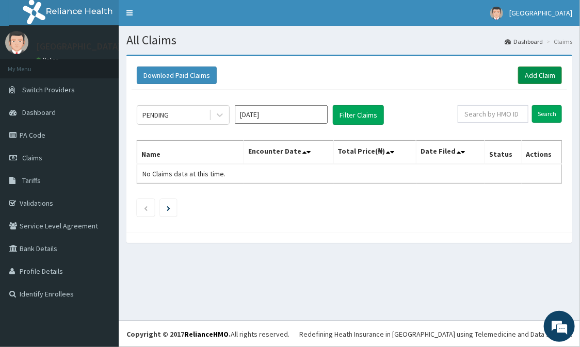
click at [539, 79] on link "Add Claim" at bounding box center [540, 76] width 44 height 18
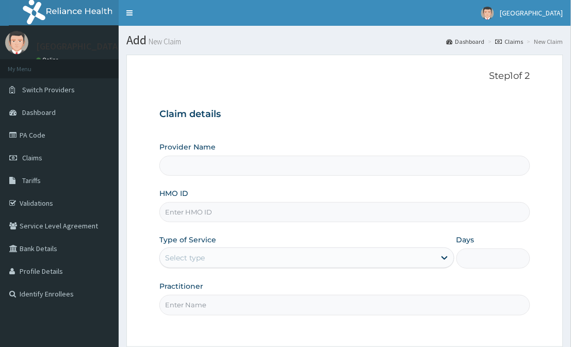
type input "[GEOGRAPHIC_DATA]"
click at [405, 214] on input "HMO ID" at bounding box center [344, 212] width 371 height 20
type input "SWF/10431/A"
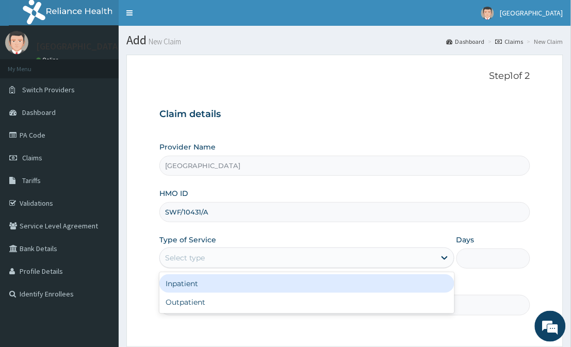
click at [370, 259] on div "Select type" at bounding box center [297, 258] width 275 height 17
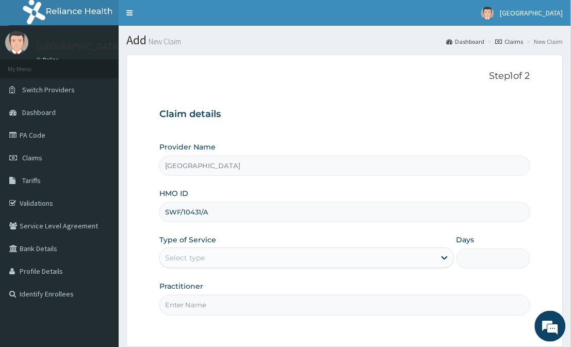
click at [371, 258] on div "Select type" at bounding box center [297, 258] width 275 height 17
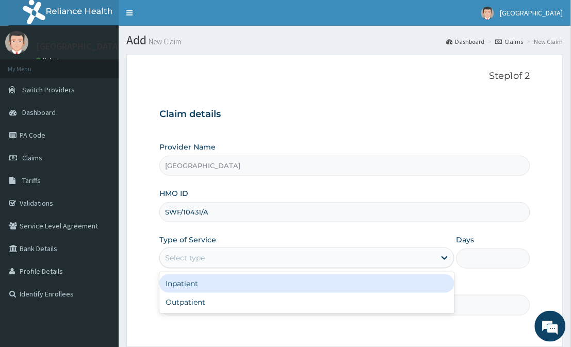
click at [371, 258] on div "Select type" at bounding box center [297, 258] width 275 height 17
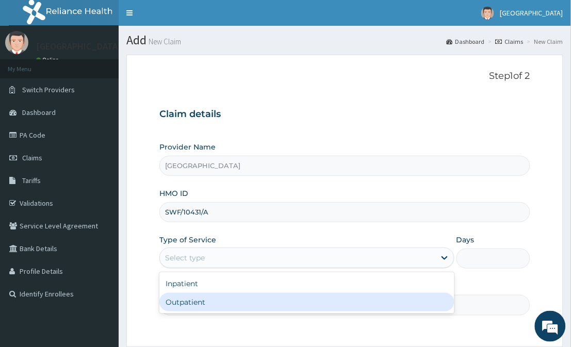
click at [355, 301] on div "Outpatient" at bounding box center [306, 302] width 295 height 19
type input "1"
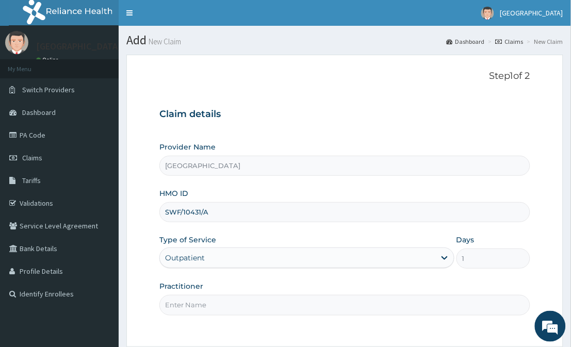
click at [355, 301] on input "Practitioner" at bounding box center [344, 305] width 371 height 20
drag, startPoint x: 355, startPoint y: 301, endPoint x: 276, endPoint y: 236, distance: 103.0
click at [276, 236] on div "Provider Name Broadland Hospital HMO ID SWF/10431/A Type of Service Outpatient …" at bounding box center [344, 228] width 371 height 173
type input "Dr Adetayo"
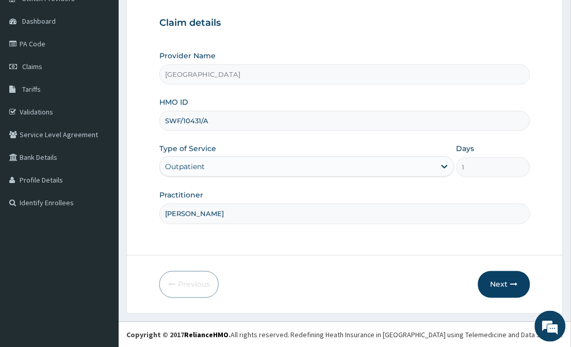
scroll to position [89, 0]
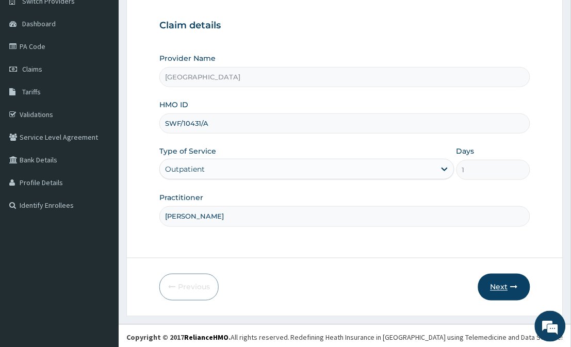
click at [510, 284] on button "Next" at bounding box center [504, 287] width 52 height 27
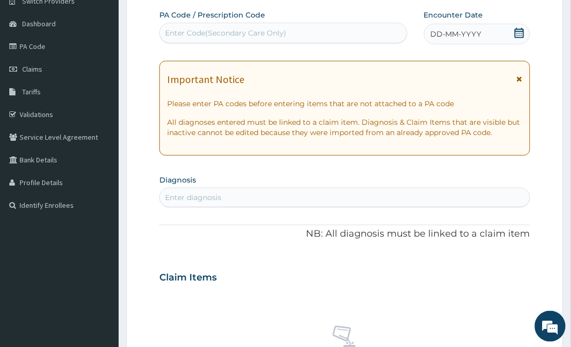
click at [515, 26] on div "DD-MM-YYYY" at bounding box center [477, 34] width 106 height 21
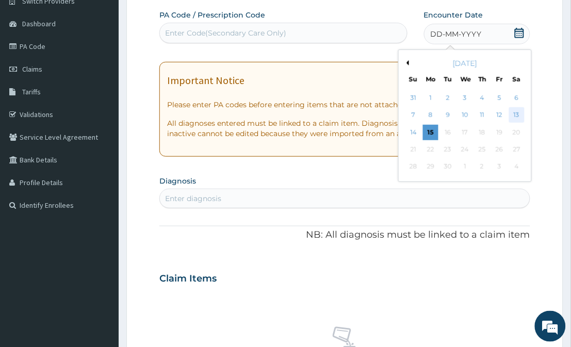
click at [519, 117] on div "13" at bounding box center [516, 115] width 15 height 15
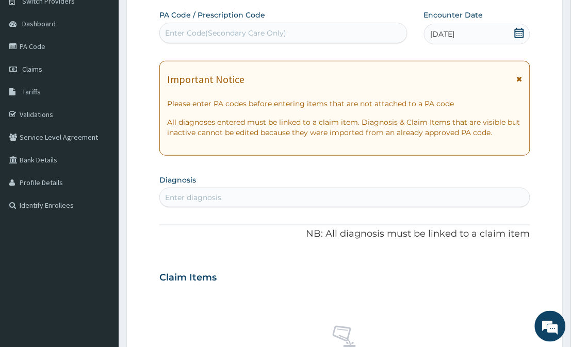
click at [416, 201] on div "Enter diagnosis" at bounding box center [345, 197] width 370 height 17
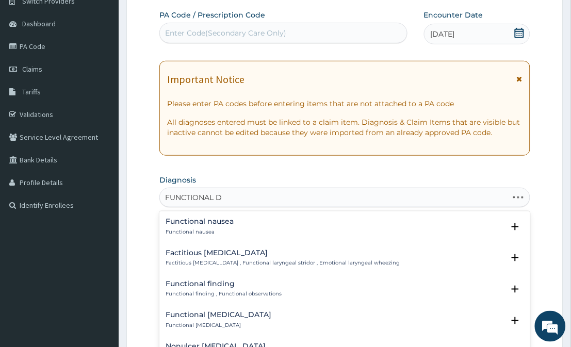
type input "FUNCTIONAL DY"
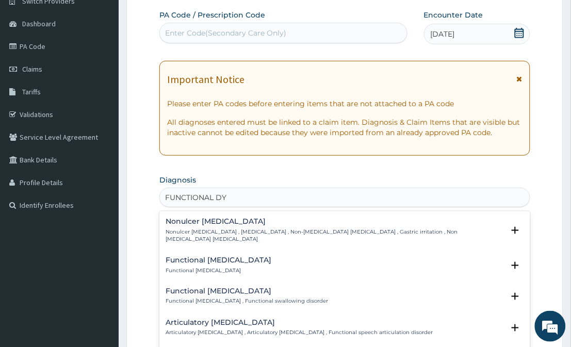
click at [331, 232] on p "Nonulcer dyspepsia , Functional dyspepsia , Non-ulcer dyspepsia , Gastric irrit…" at bounding box center [335, 236] width 338 height 15
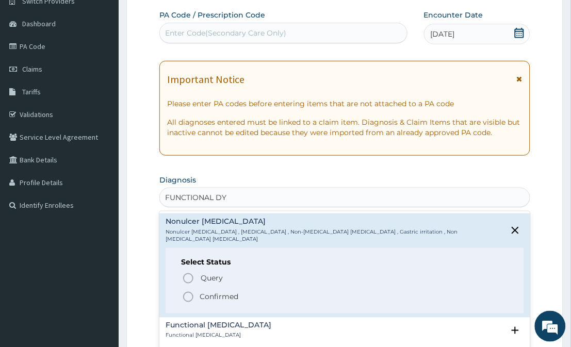
click at [188, 294] on circle "status option filled" at bounding box center [188, 297] width 9 height 9
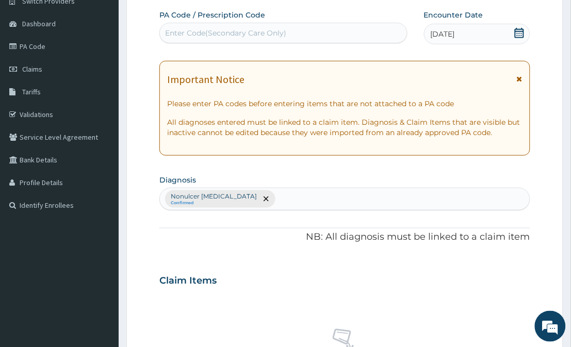
scroll to position [393, 0]
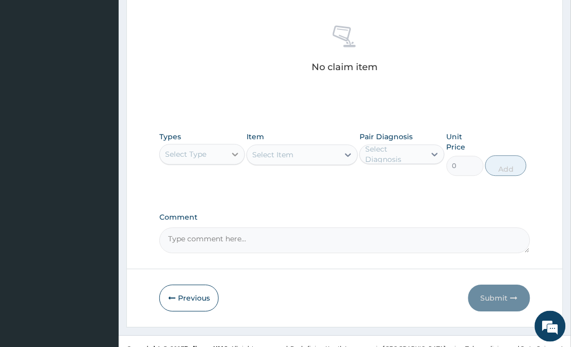
click at [231, 146] on div at bounding box center [235, 154] width 19 height 19
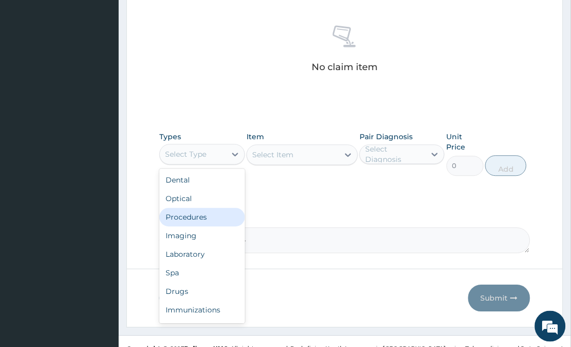
click at [224, 213] on div "Procedures" at bounding box center [201, 217] width 85 height 19
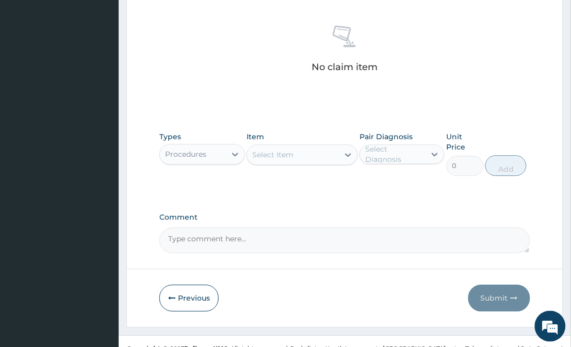
click at [341, 153] on div at bounding box center [348, 155] width 19 height 19
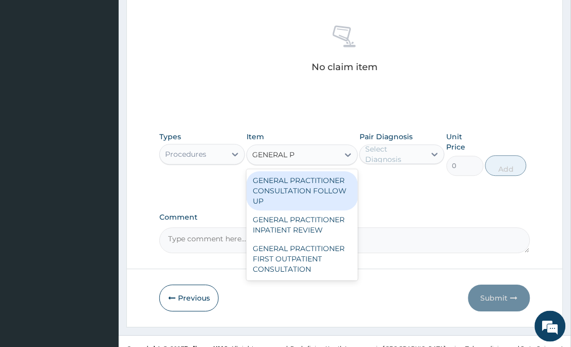
type input "GENERAL PR"
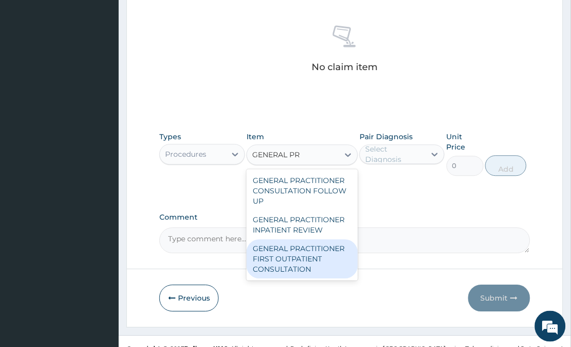
click at [286, 261] on div "GENERAL PRACTITIONER FIRST OUTPATIENT CONSULTATION" at bounding box center [302, 259] width 111 height 39
type input "3750"
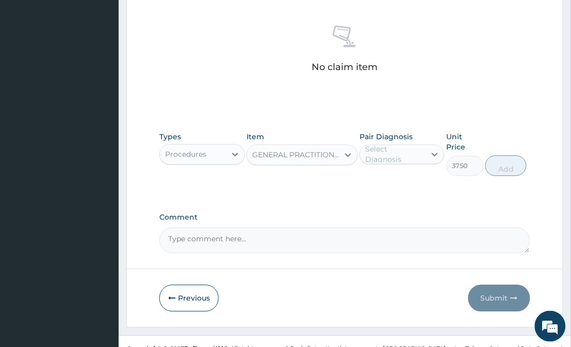
click at [409, 151] on div "Select Diagnosis" at bounding box center [394, 154] width 59 height 21
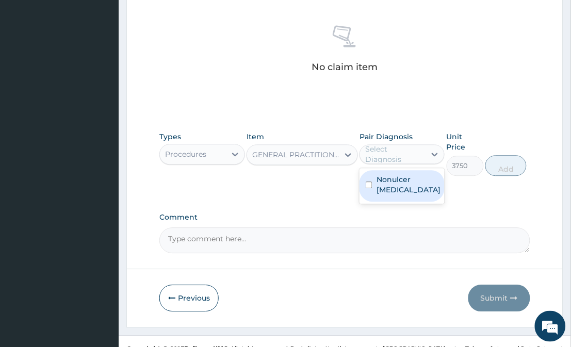
click at [397, 197] on div "Nonulcer dyspepsia" at bounding box center [402, 185] width 85 height 31
checkbox input "true"
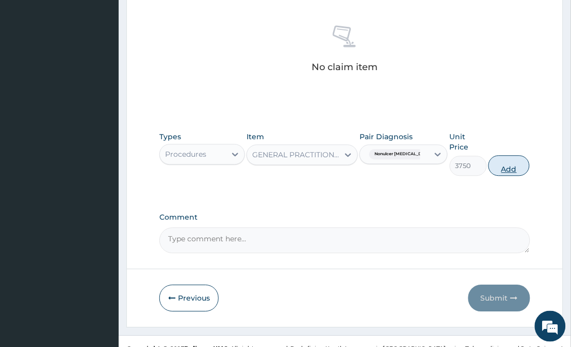
click at [499, 160] on button "Add" at bounding box center [509, 165] width 41 height 21
type input "0"
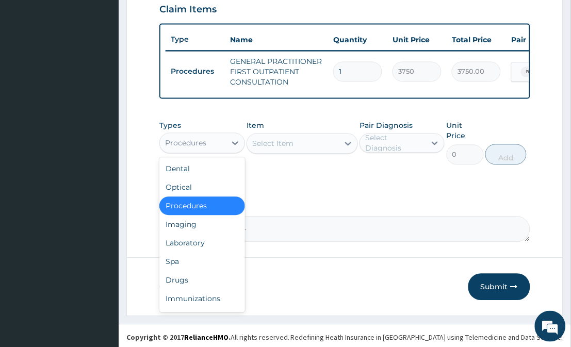
click at [212, 152] on div "Procedures" at bounding box center [193, 143] width 66 height 17
click at [186, 285] on div "Drugs" at bounding box center [201, 281] width 85 height 19
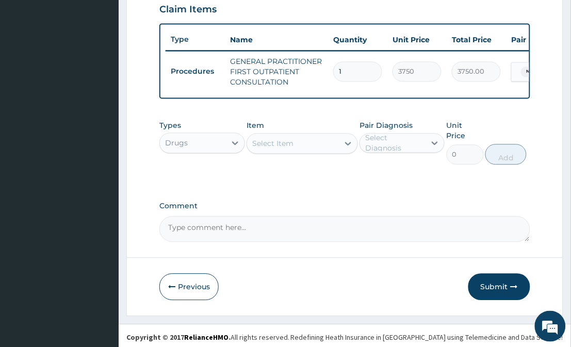
click at [345, 149] on icon at bounding box center [348, 144] width 10 height 10
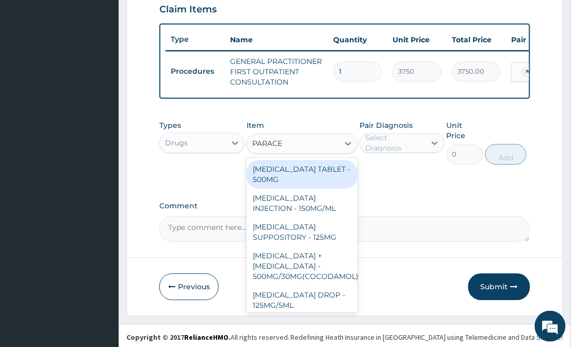
type input "PARACET"
click at [326, 177] on div "PARACETAMOL TABLET - 500MG" at bounding box center [302, 175] width 111 height 29
type input "33.599999999999994"
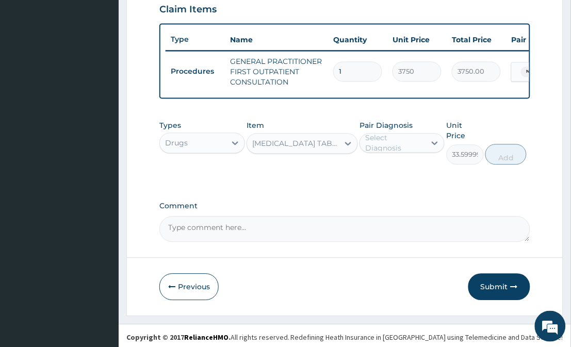
click at [395, 153] on div "Select Diagnosis" at bounding box center [402, 144] width 85 height 20
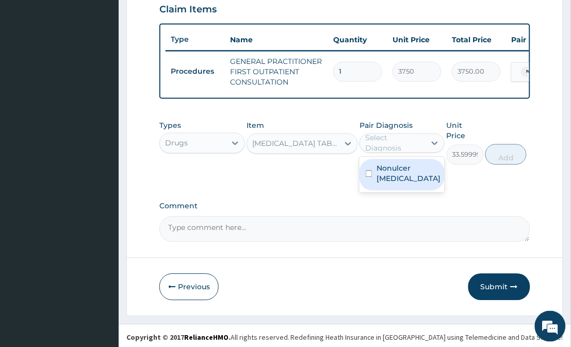
click at [397, 191] on div "Nonulcer dyspepsia" at bounding box center [402, 174] width 85 height 31
checkbox input "true"
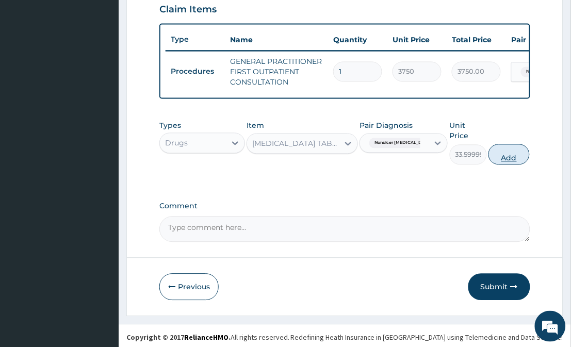
click at [510, 153] on button "Add" at bounding box center [509, 155] width 41 height 21
type input "0"
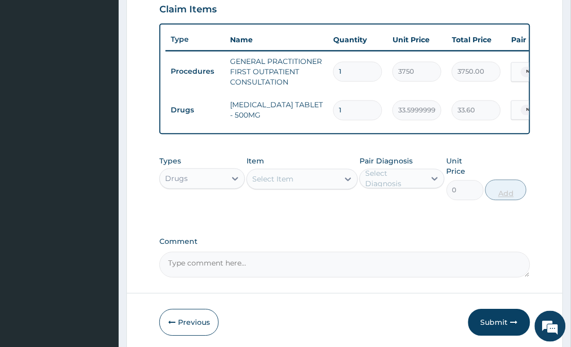
type input "0.00"
type input "3"
type input "100.80"
type input "30"
type input "1008.00"
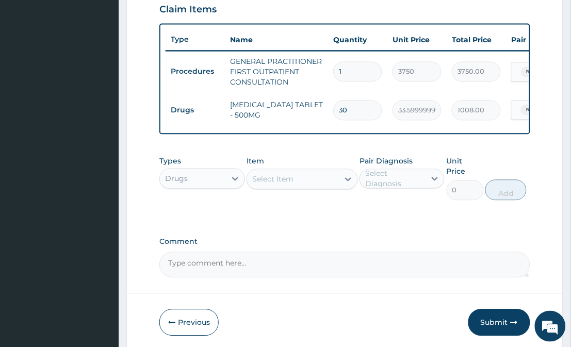
type input "30"
click at [339, 181] on div "Select Item" at bounding box center [292, 179] width 91 height 17
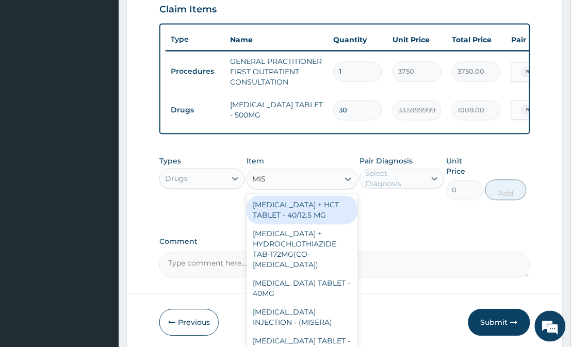
type input "MIST"
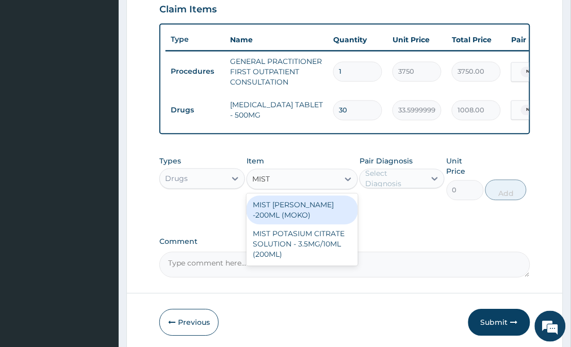
click at [306, 218] on div "MIST KAOLIN SYRUP -200ML (MOKO)" at bounding box center [302, 210] width 111 height 29
type input "308"
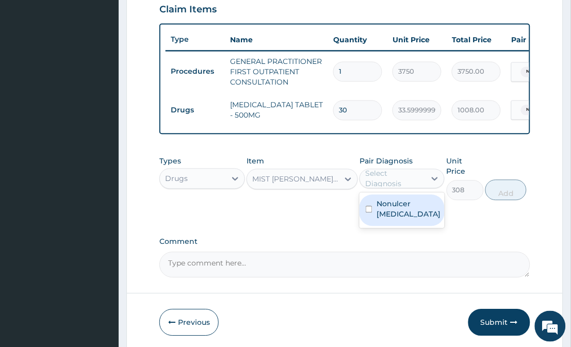
click at [377, 187] on div "Select Diagnosis" at bounding box center [394, 179] width 59 height 21
click at [391, 220] on label "Nonulcer dyspepsia" at bounding box center [409, 209] width 64 height 21
checkbox input "true"
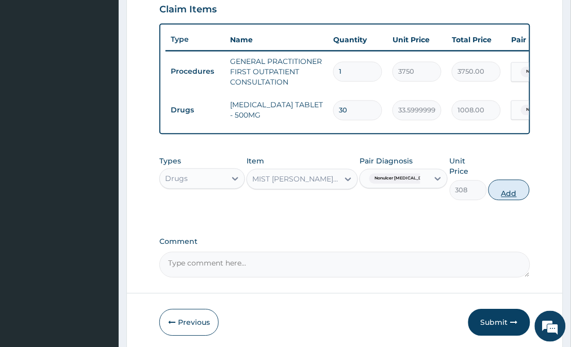
click at [501, 184] on button "Add" at bounding box center [509, 190] width 41 height 21
type input "0"
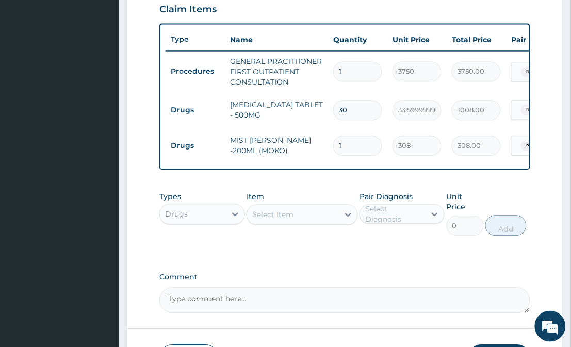
click at [307, 224] on div "Select Item" at bounding box center [292, 215] width 91 height 17
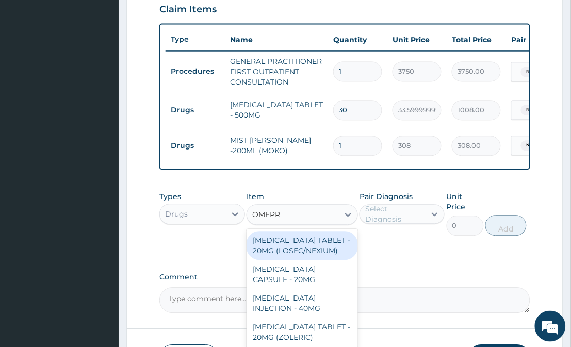
type input "OMEPRA"
click at [321, 256] on div "ESOMEPRAZOLE TABLET - 20MG (LOSEC/NEXIUM)" at bounding box center [302, 246] width 111 height 29
type input "420"
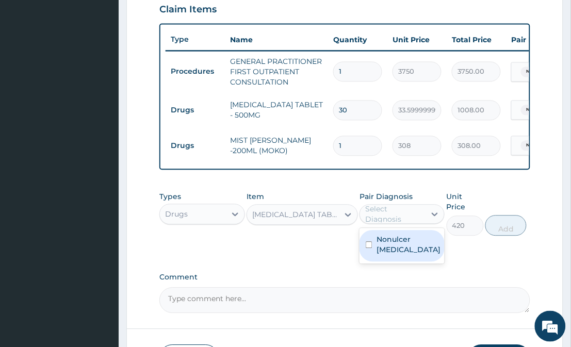
click at [390, 225] on div "Select Diagnosis" at bounding box center [394, 214] width 59 height 21
click at [390, 249] on label "Nonulcer dyspepsia" at bounding box center [409, 245] width 64 height 21
checkbox input "true"
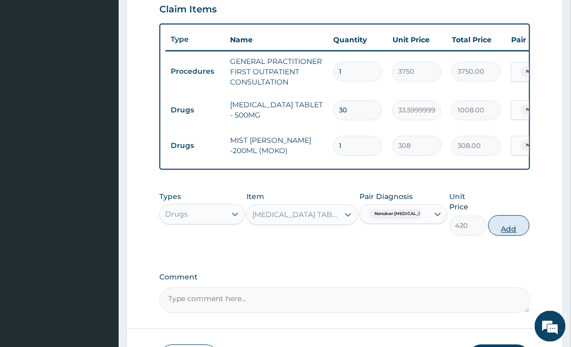
click at [515, 219] on button "Add" at bounding box center [509, 226] width 41 height 21
type input "0"
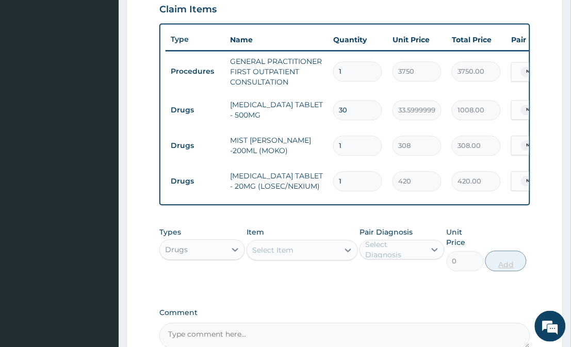
type input "14"
type input "5880.00"
type input "14"
click at [300, 254] on div "Select Item" at bounding box center [292, 251] width 91 height 17
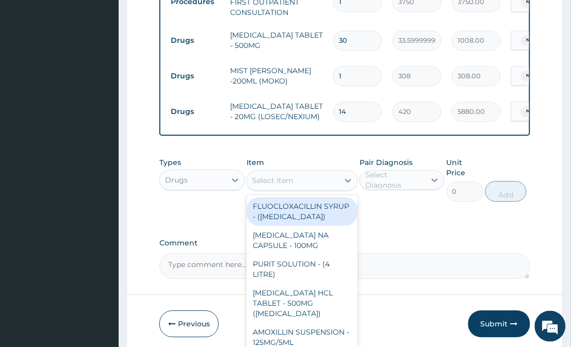
scroll to position [468, 0]
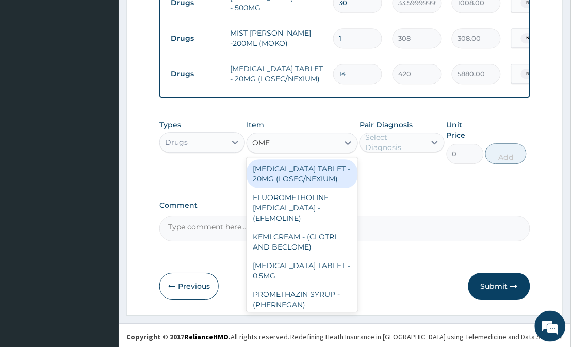
type input "OMEP"
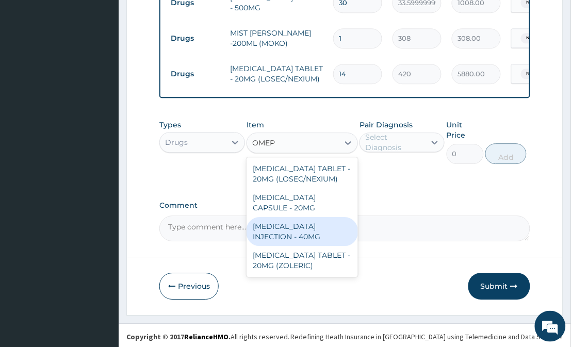
click at [310, 233] on div "OMEPRAZOLE INJECTION - 40MG" at bounding box center [302, 231] width 111 height 29
type input "1400"
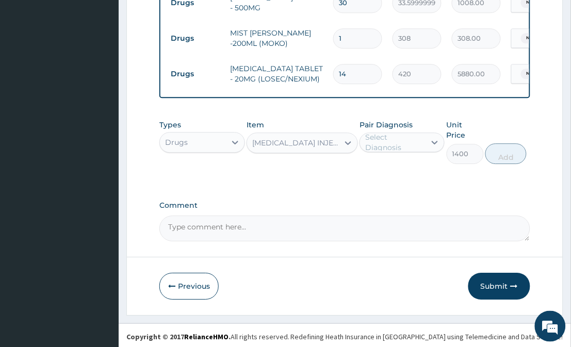
click at [414, 151] on div "Select Diagnosis" at bounding box center [394, 142] width 59 height 21
click at [417, 152] on div "Select Diagnosis" at bounding box center [394, 142] width 59 height 21
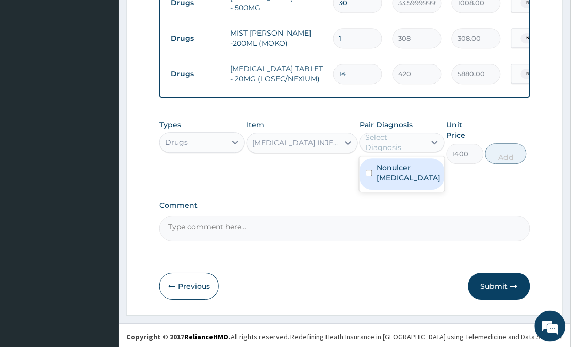
click at [417, 152] on div "Select Diagnosis" at bounding box center [394, 142] width 59 height 21
click at [401, 183] on label "Nonulcer dyspepsia" at bounding box center [409, 173] width 64 height 21
checkbox input "true"
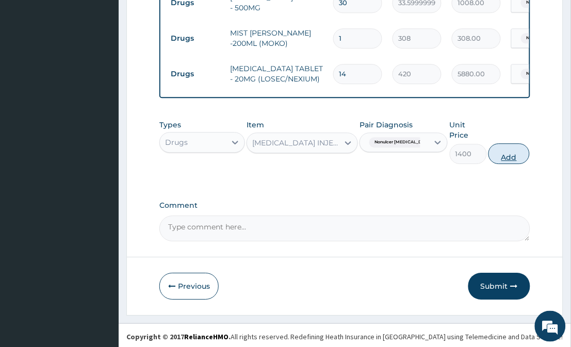
click at [517, 146] on button "Add" at bounding box center [509, 153] width 41 height 21
type input "0"
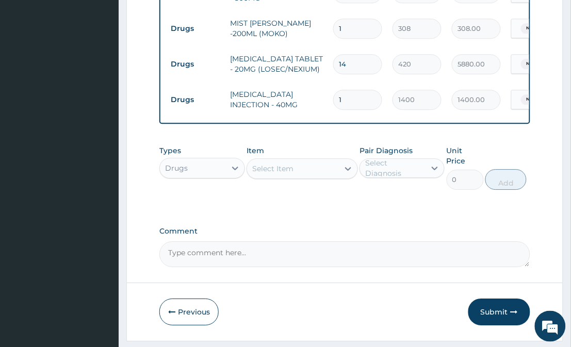
scroll to position [504, 0]
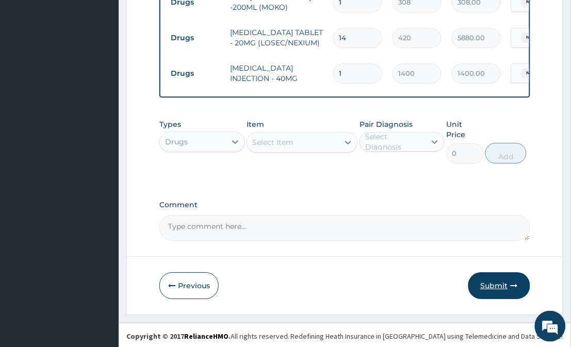
click at [491, 277] on button "Submit" at bounding box center [500, 286] width 62 height 27
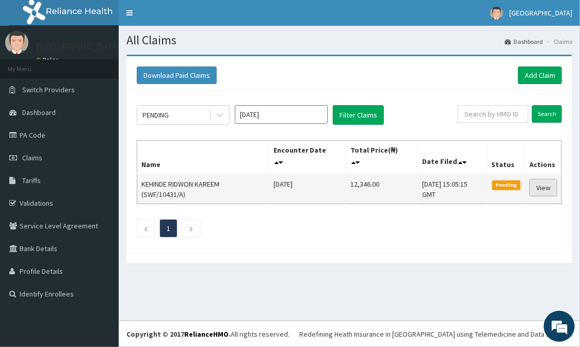
click at [549, 187] on link "View" at bounding box center [544, 188] width 28 height 18
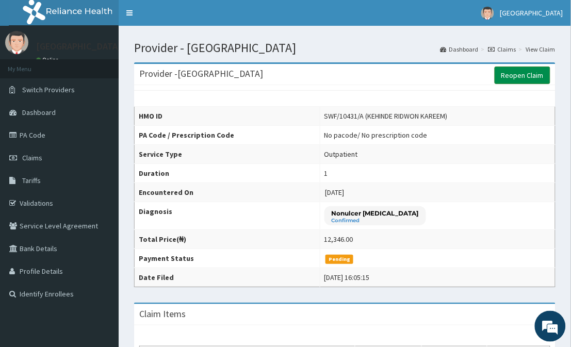
click at [516, 75] on link "Reopen Claim" at bounding box center [523, 76] width 56 height 18
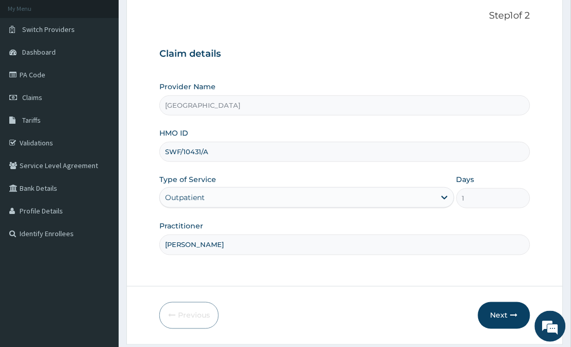
scroll to position [92, 0]
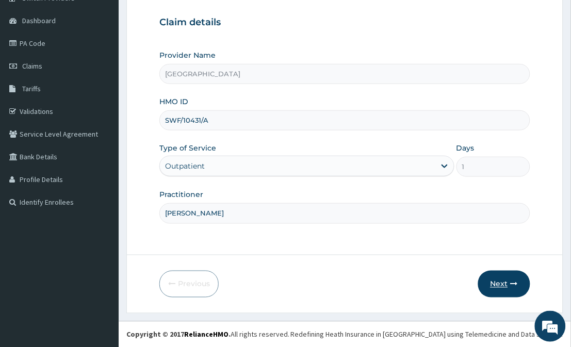
click at [508, 291] on button "Next" at bounding box center [504, 284] width 52 height 27
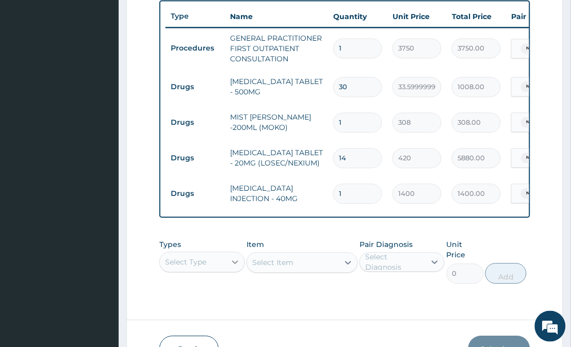
scroll to position [28, 0]
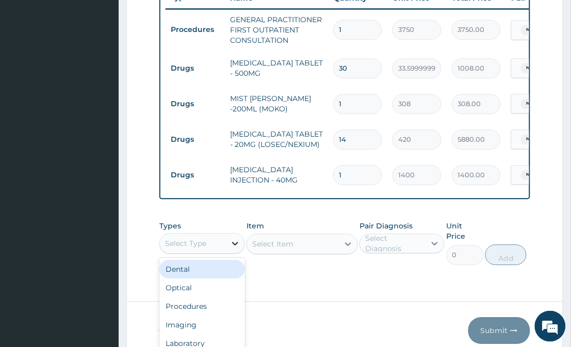
click at [238, 254] on div "option Dental focused, 1 of 10. 10 results available. Use Up and Down to choose…" at bounding box center [201, 243] width 85 height 21
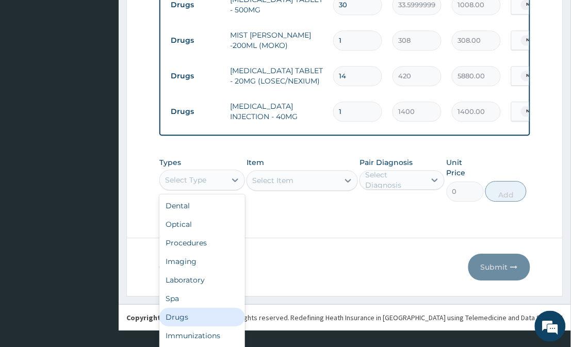
click at [193, 323] on div "Drugs" at bounding box center [201, 317] width 85 height 19
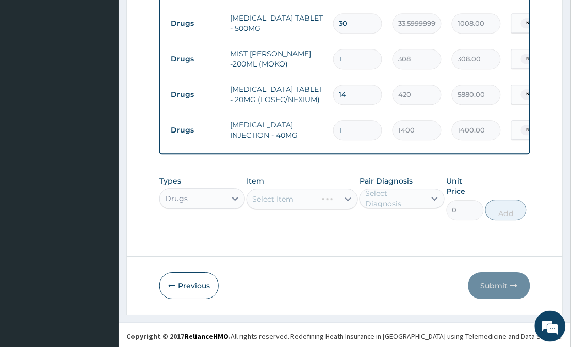
scroll to position [0, 0]
click at [307, 205] on div "Select Item" at bounding box center [302, 199] width 111 height 21
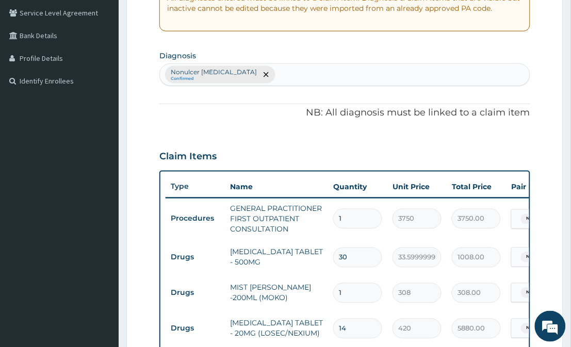
scroll to position [195, 0]
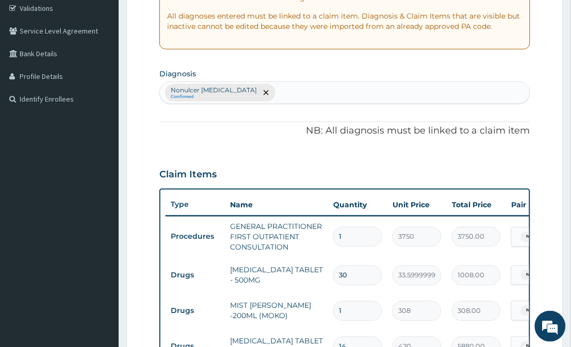
click at [445, 88] on div "Nonulcer dyspepsia Confirmed" at bounding box center [345, 93] width 370 height 22
type input "MALARI"
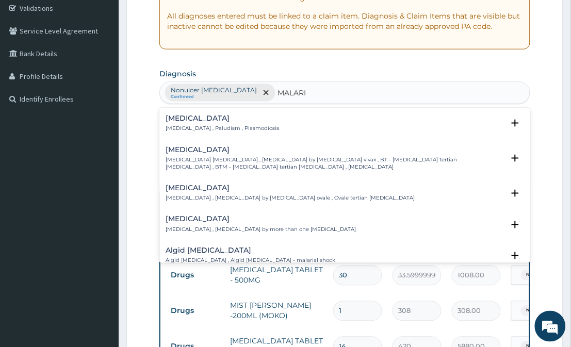
click at [288, 121] on div "Malaria Malaria , Paludism , Plasmodiosis" at bounding box center [345, 124] width 358 height 18
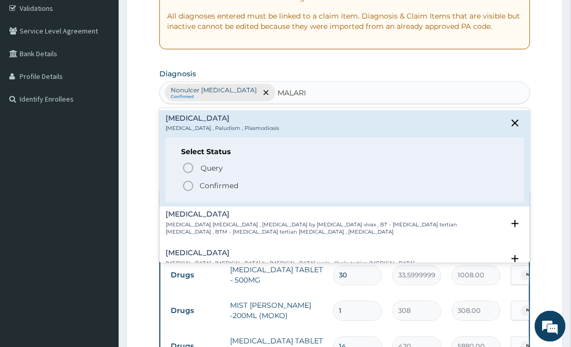
click at [189, 186] on icon "status option filled" at bounding box center [188, 186] width 12 height 12
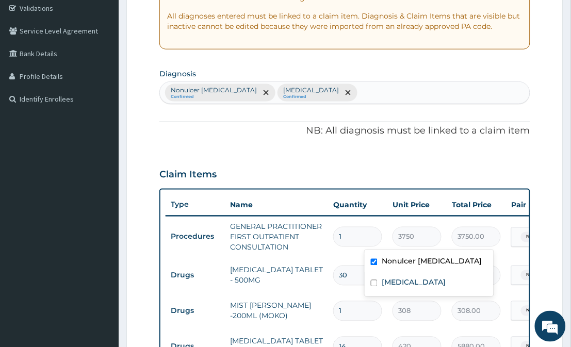
scroll to position [0, 146]
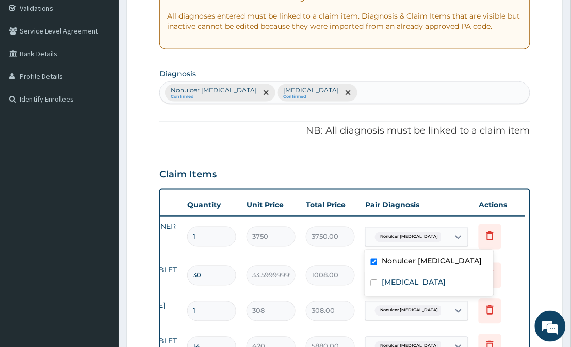
click at [522, 241] on tr "Procedures GENERAL PRACTITIONER FIRST OUTPATIENT CONSULTATION 1 3750 3750.00 op…" at bounding box center [273, 237] width 506 height 41
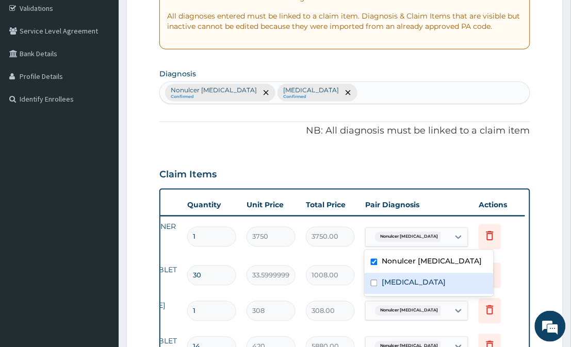
click at [386, 278] on label "Malaria" at bounding box center [414, 283] width 64 height 10
checkbox input "true"
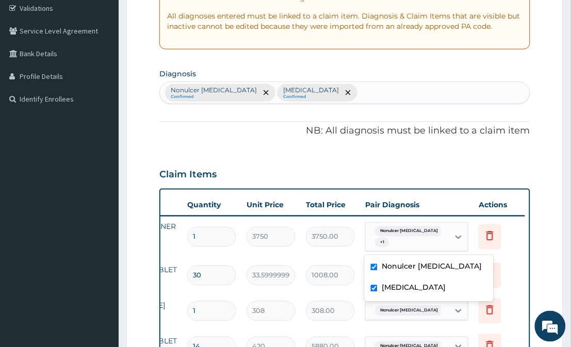
scroll to position [448, 0]
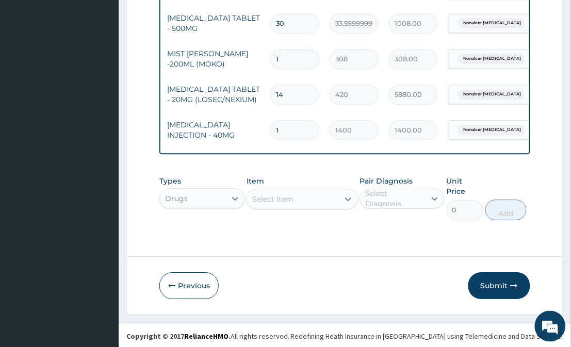
scroll to position [0, 54]
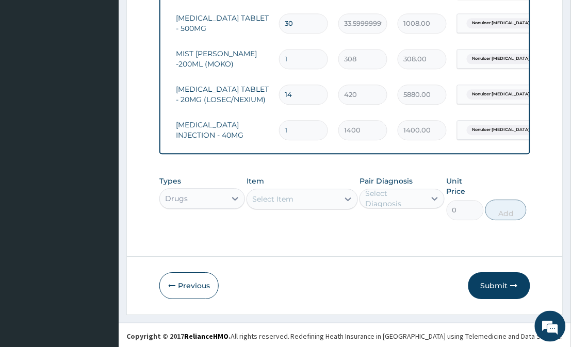
click at [492, 26] on span "Nonulcer dyspepsia" at bounding box center [501, 23] width 68 height 10
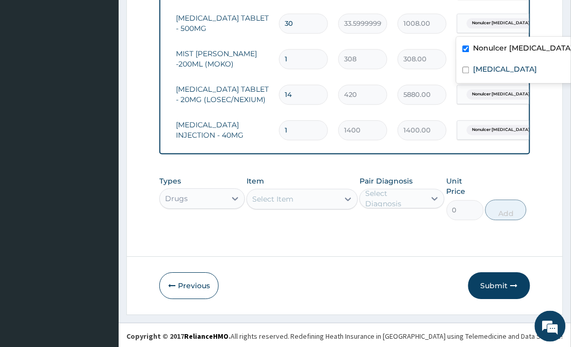
click at [482, 47] on label "Nonulcer dyspepsia" at bounding box center [524, 48] width 100 height 10
checkbox input "false"
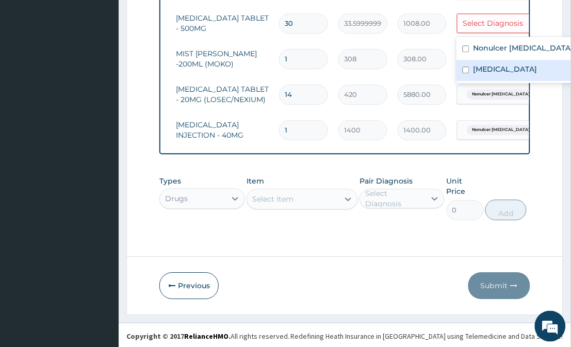
click at [476, 64] on label "Malaria" at bounding box center [506, 69] width 64 height 10
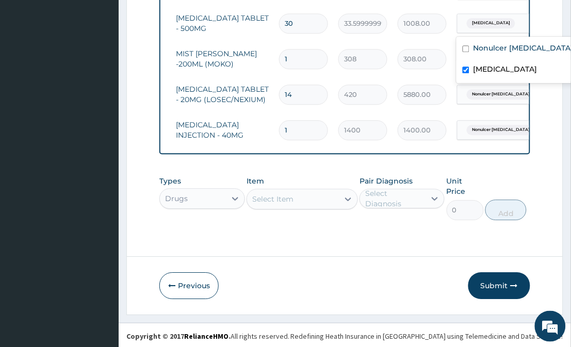
checkbox input "true"
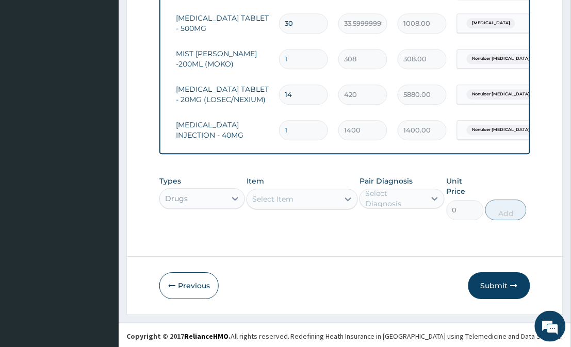
click at [292, 208] on div "Select Item" at bounding box center [292, 199] width 91 height 17
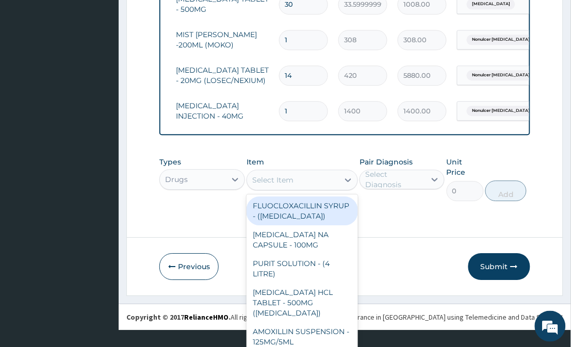
scroll to position [29, 0]
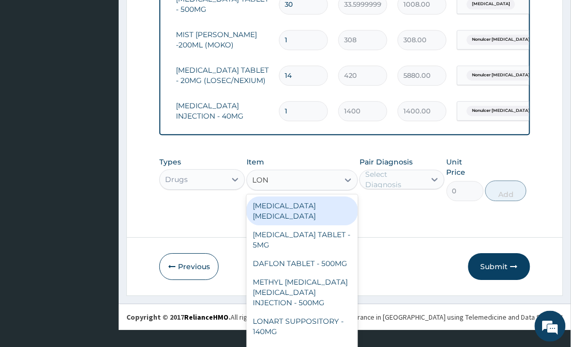
type input "LONA"
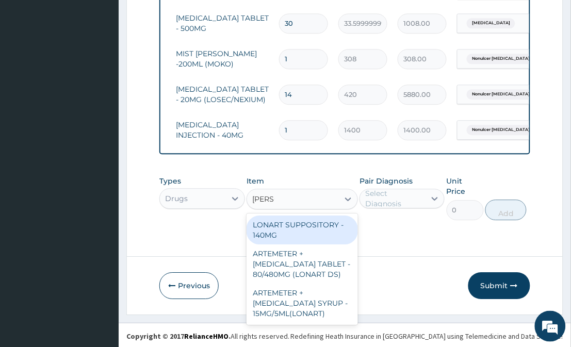
scroll to position [0, 0]
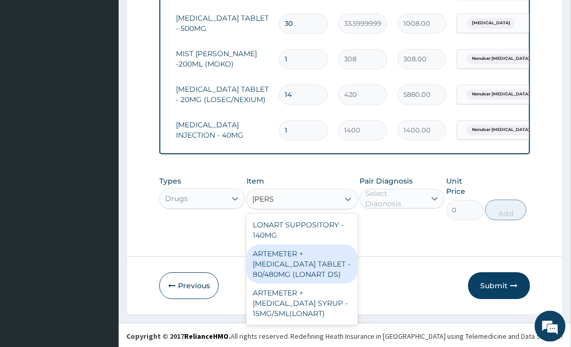
click at [293, 277] on div "ARTEMETER + LUMEFANTRINE TABLET - 80/480MG (LONART DS)" at bounding box center [302, 264] width 111 height 39
type input "588"
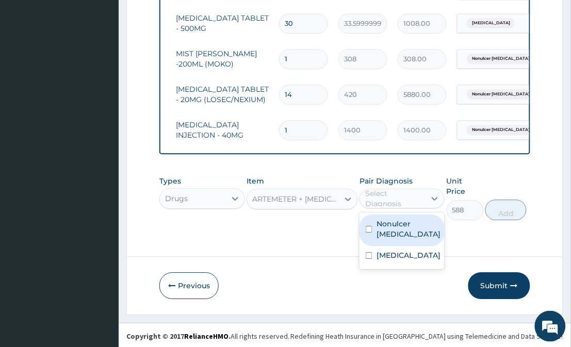
click at [400, 209] on div "Select Diagnosis" at bounding box center [394, 198] width 59 height 21
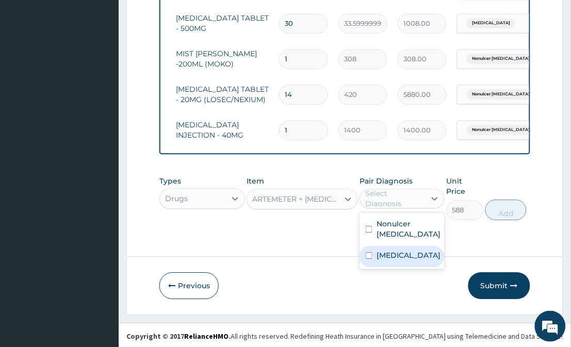
click at [395, 260] on label "Malaria" at bounding box center [409, 255] width 64 height 10
checkbox input "true"
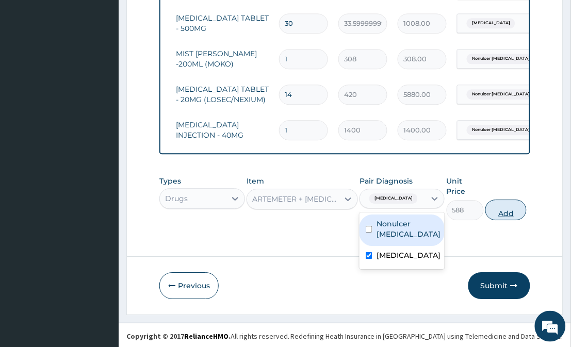
click at [505, 210] on button "Add" at bounding box center [506, 210] width 41 height 21
type input "0"
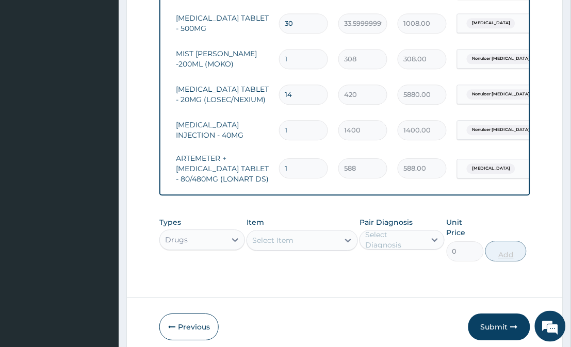
type input "0.00"
type input "6"
type input "3528.00"
type input "6"
click at [220, 250] on div "Drugs" at bounding box center [201, 240] width 85 height 21
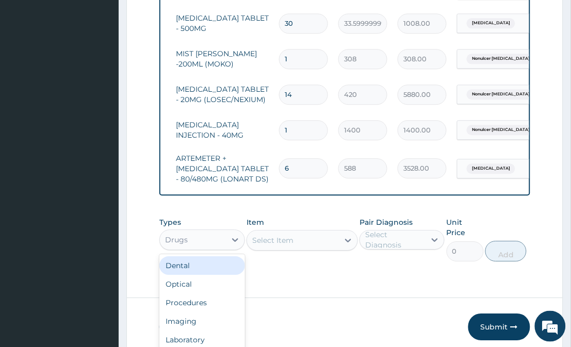
scroll to position [28, 0]
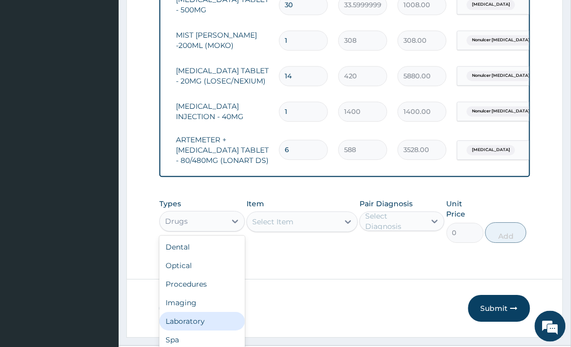
click at [192, 312] on div "Laboratory" at bounding box center [201, 321] width 85 height 19
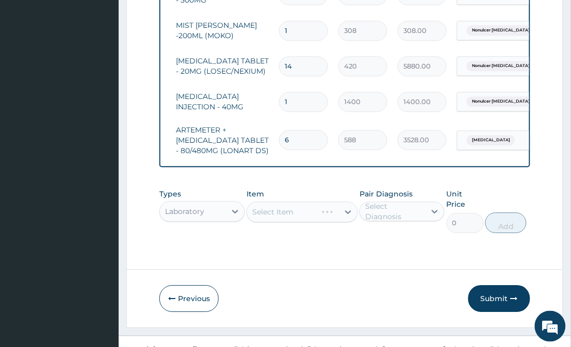
scroll to position [0, 0]
click at [339, 219] on div "Select Item" at bounding box center [302, 212] width 111 height 21
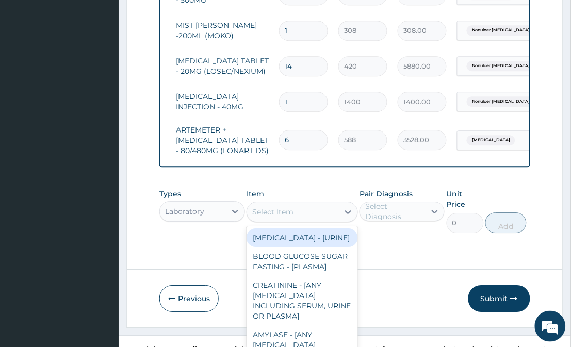
scroll to position [29, 0]
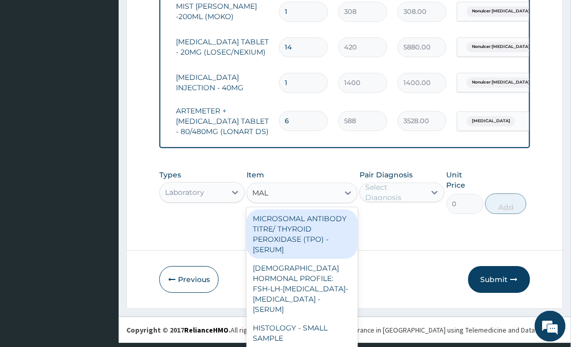
type input "MALA"
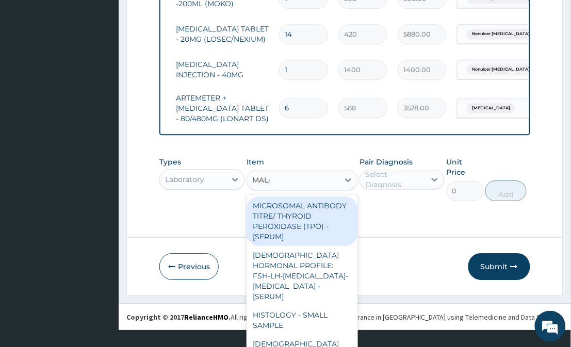
scroll to position [0, 0]
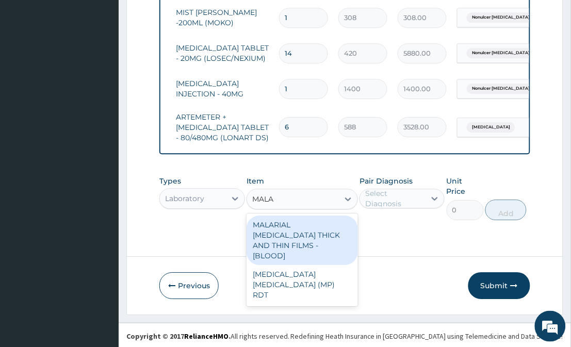
click at [324, 241] on div "MALARIAL PARASITE THICK AND THIN FILMS - [BLOOD]" at bounding box center [302, 241] width 111 height 50
type input "2187.5"
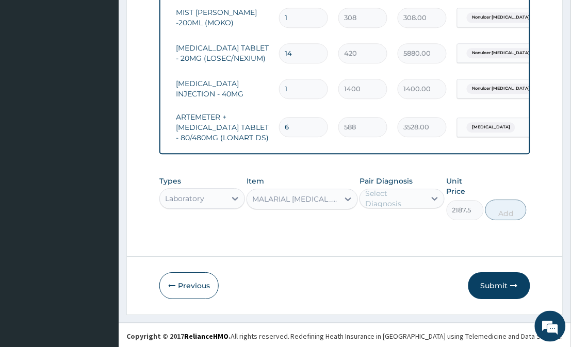
click at [389, 209] on div "Select Diagnosis" at bounding box center [394, 198] width 59 height 21
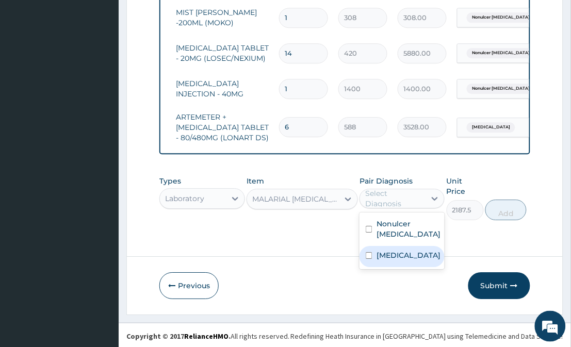
click at [382, 261] on label "Malaria" at bounding box center [409, 255] width 64 height 10
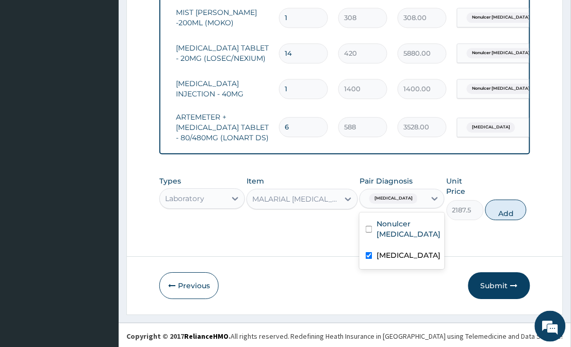
checkbox input "true"
click at [513, 203] on button "Add" at bounding box center [506, 210] width 41 height 21
type input "0"
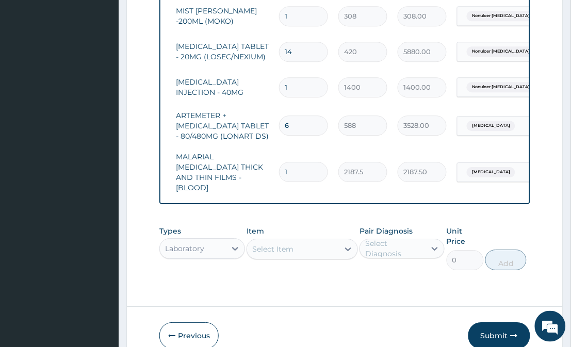
scroll to position [530, 0]
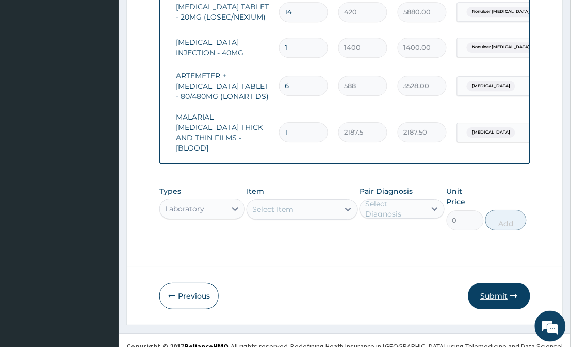
click at [501, 283] on button "Submit" at bounding box center [500, 296] width 62 height 27
